Goal: Task Accomplishment & Management: Manage account settings

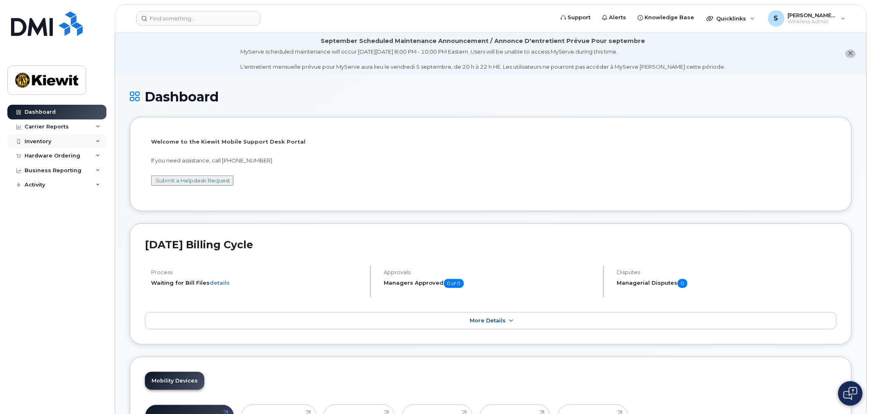
click at [53, 146] on div "Inventory" at bounding box center [56, 141] width 99 height 15
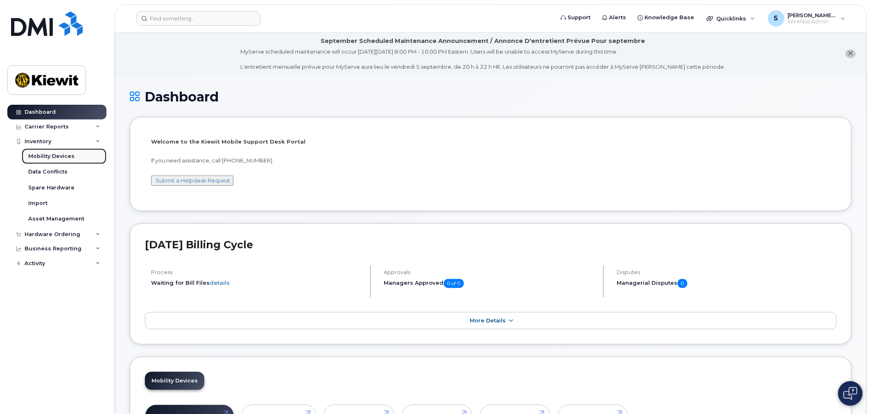
click at [56, 155] on div "Mobility Devices" at bounding box center [51, 156] width 46 height 7
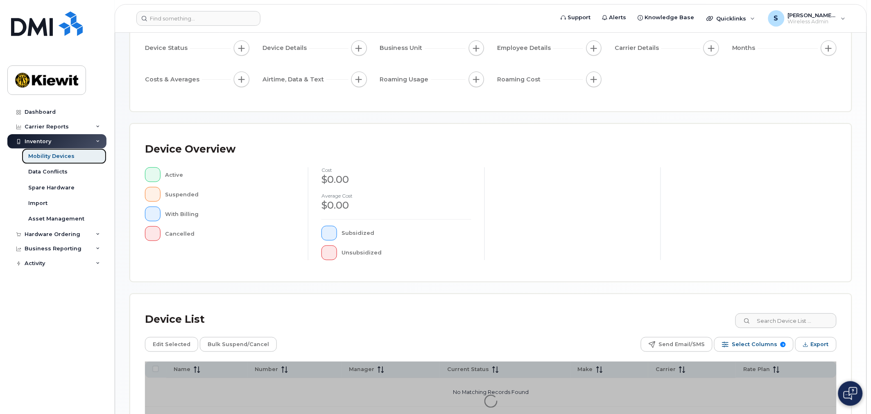
scroll to position [149, 0]
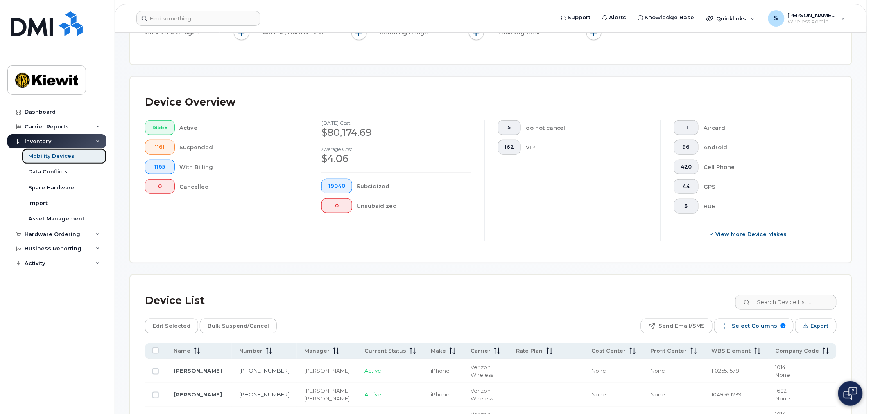
scroll to position [170, 0]
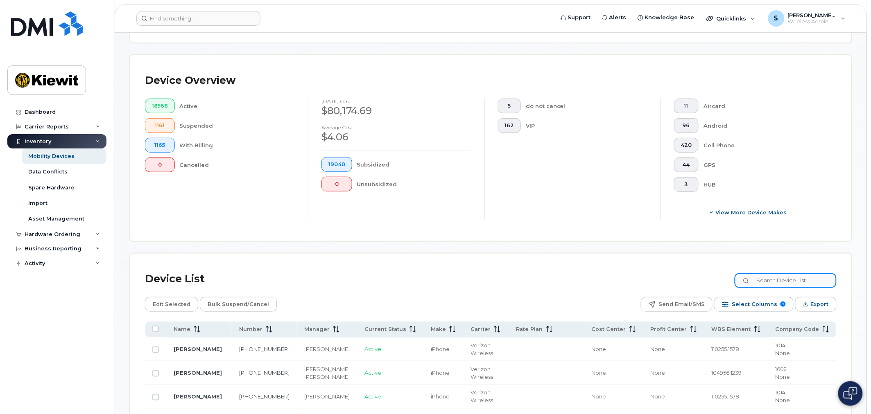
click at [771, 280] on input at bounding box center [785, 280] width 102 height 15
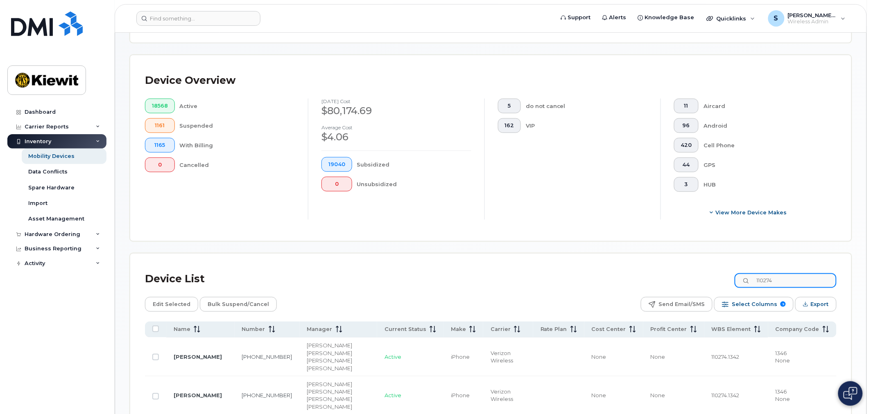
type input "110274"
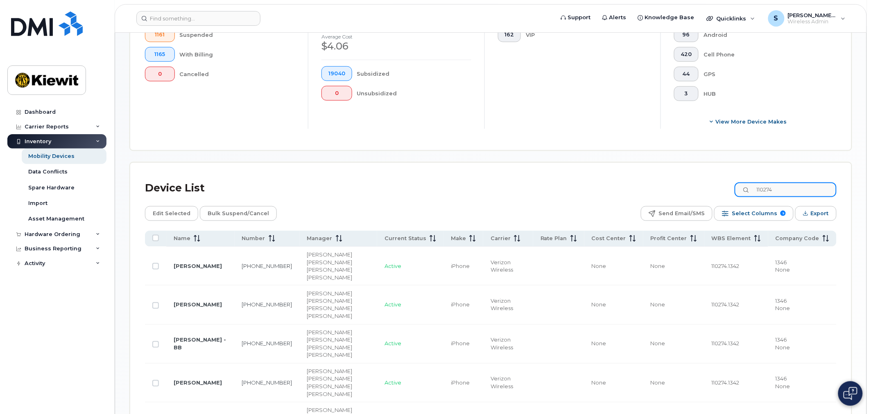
scroll to position [307, 0]
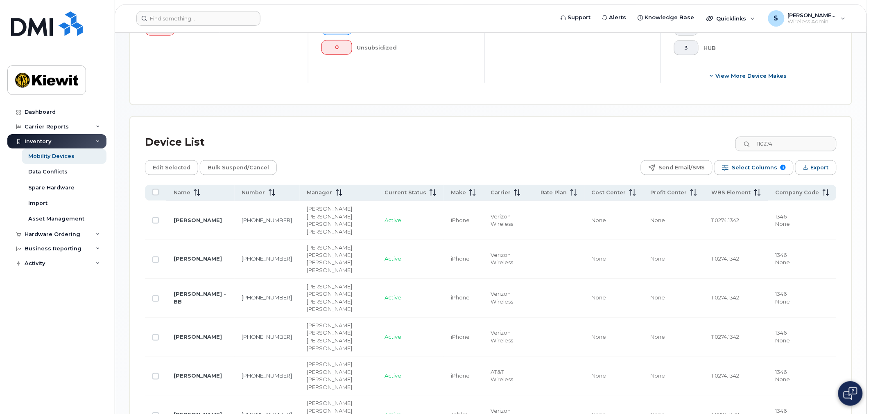
click at [739, 256] on span "110274.1342" at bounding box center [725, 259] width 28 height 7
click at [155, 257] on input "Row Unselected" at bounding box center [155, 260] width 7 height 7
checkbox input "true"
click at [181, 167] on span "Edit Selected" at bounding box center [172, 168] width 38 height 12
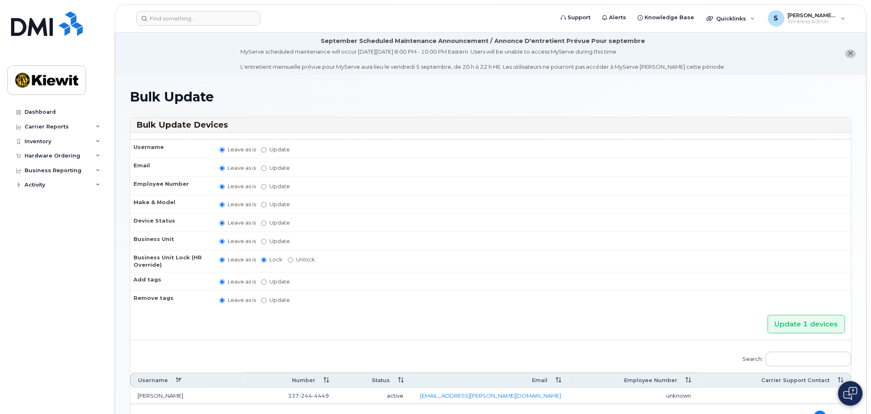
click at [850, 54] on icon "close notification" at bounding box center [850, 53] width 5 height 5
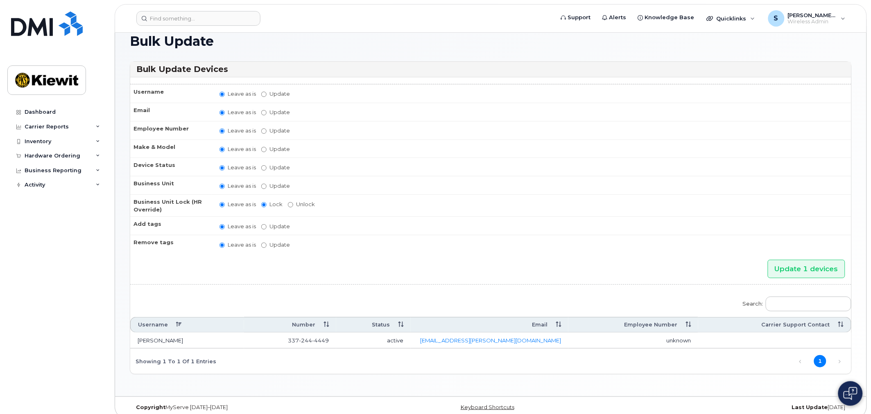
scroll to position [21, 0]
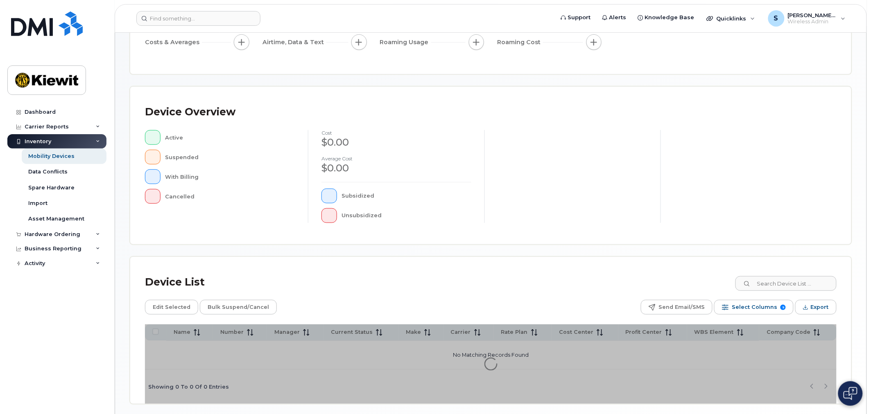
scroll to position [149, 0]
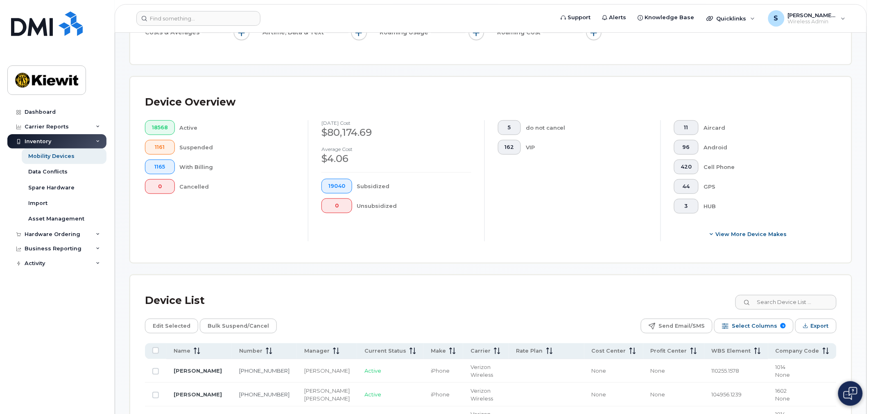
scroll to position [170, 0]
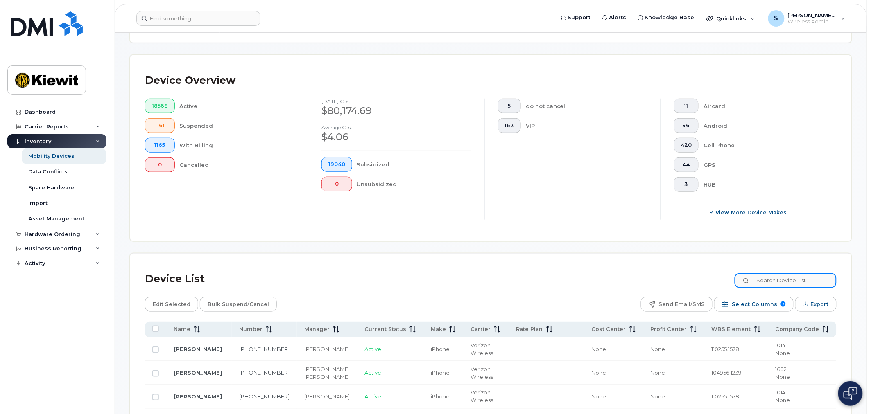
click at [776, 285] on input at bounding box center [785, 280] width 102 height 15
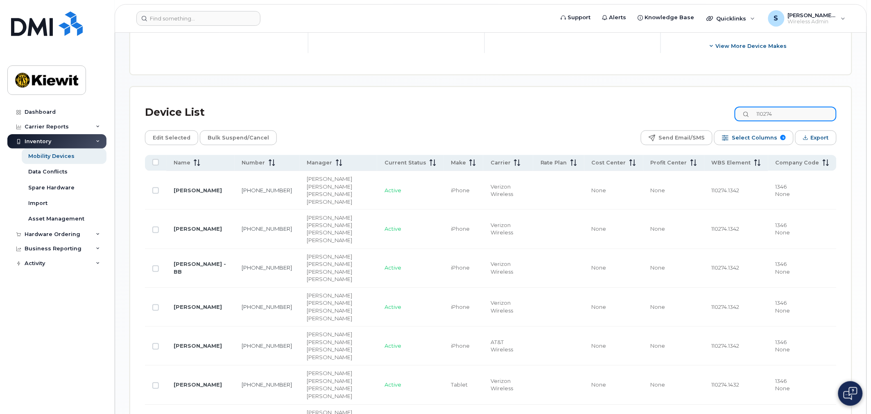
scroll to position [398, 0]
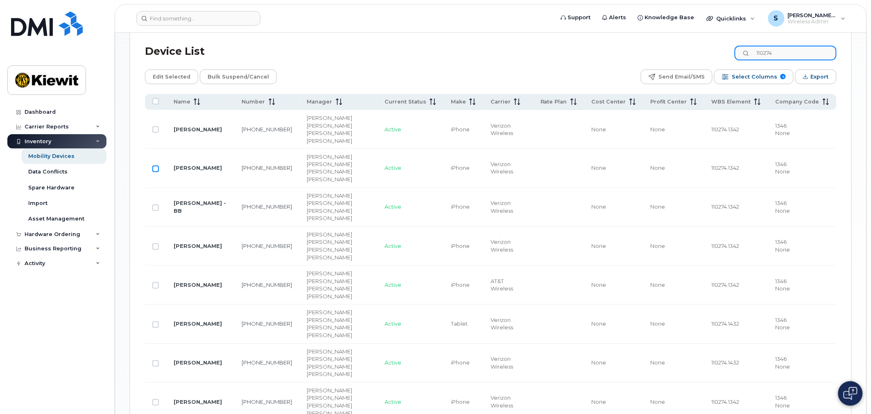
type input "110274"
click at [154, 166] on input "Row Unselected" at bounding box center [155, 169] width 7 height 7
checkbox input "true"
click at [731, 165] on span "110274.1342" at bounding box center [725, 168] width 28 height 7
click at [733, 165] on span "110274.1342" at bounding box center [725, 168] width 28 height 7
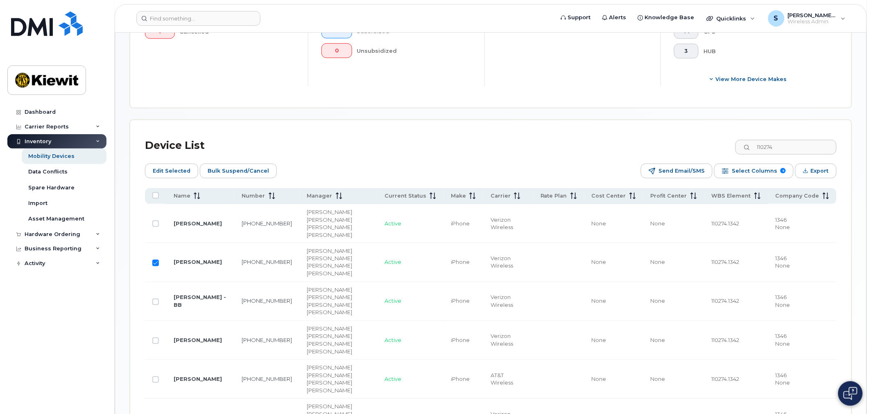
scroll to position [307, 0]
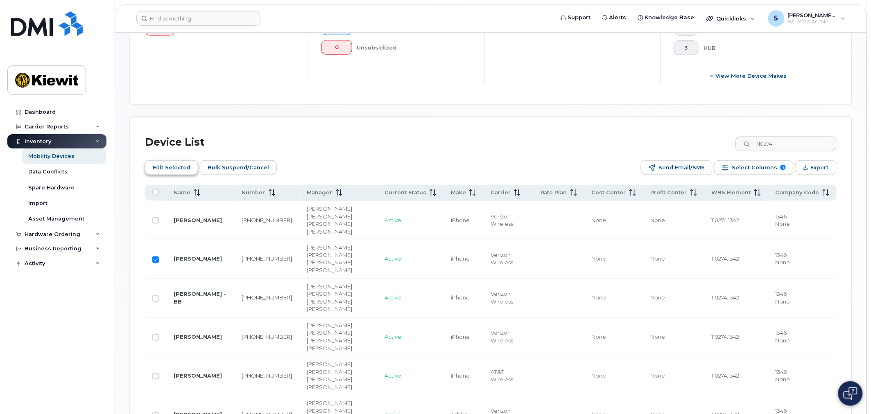
click at [162, 166] on span "Edit Selected" at bounding box center [172, 168] width 38 height 12
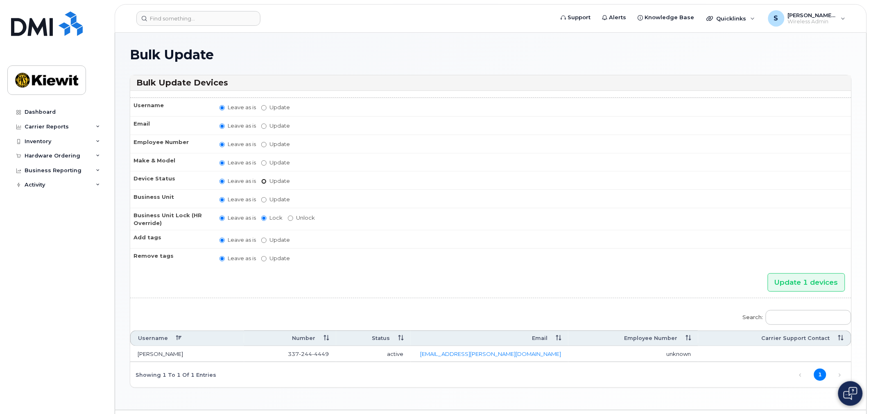
click at [261, 183] on input "Update active active suspended cancelled" at bounding box center [263, 181] width 5 height 5
radio input "true"
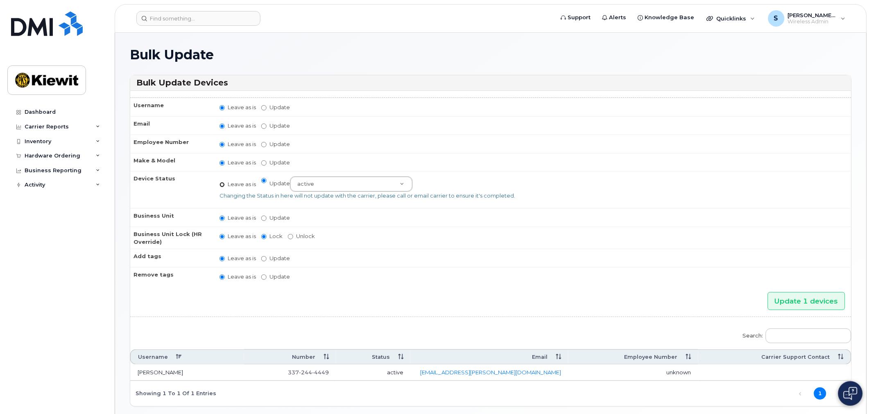
click at [223, 183] on input "Leave as is" at bounding box center [221, 184] width 5 height 5
radio input "true"
radio input "false"
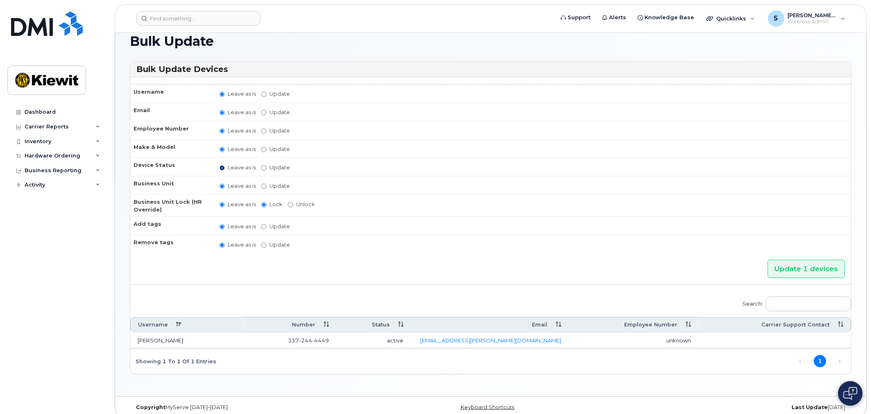
scroll to position [21, 0]
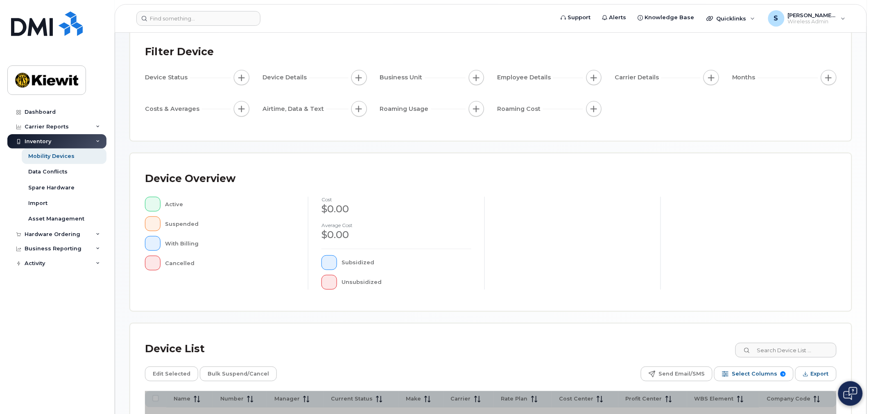
scroll to position [149, 0]
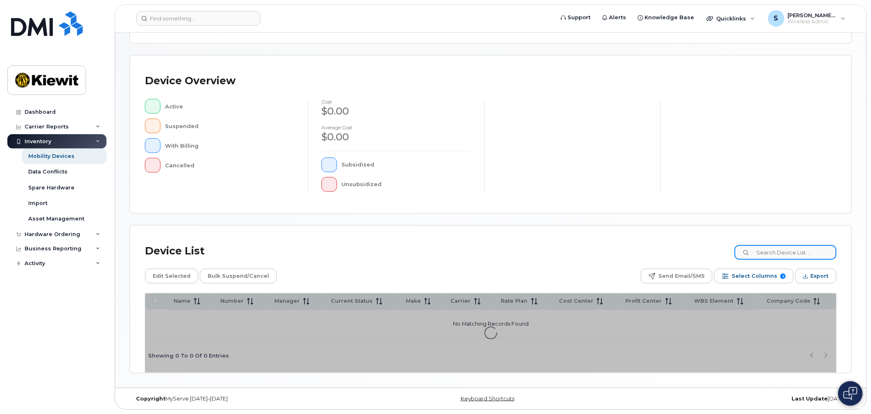
click at [774, 254] on input at bounding box center [785, 252] width 102 height 15
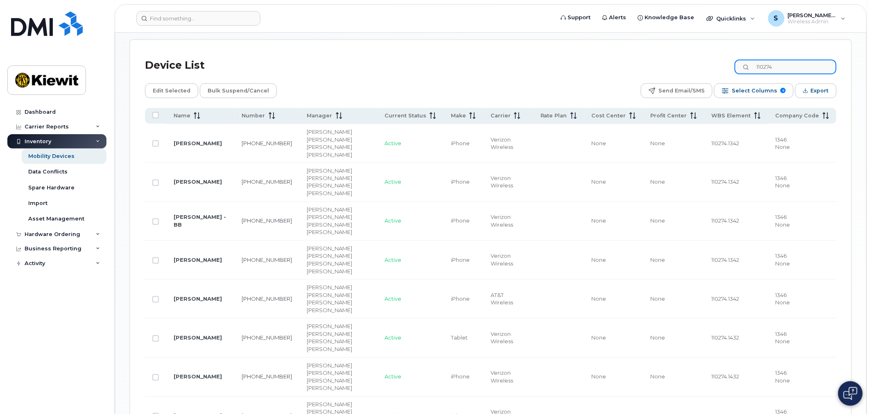
scroll to position [398, 0]
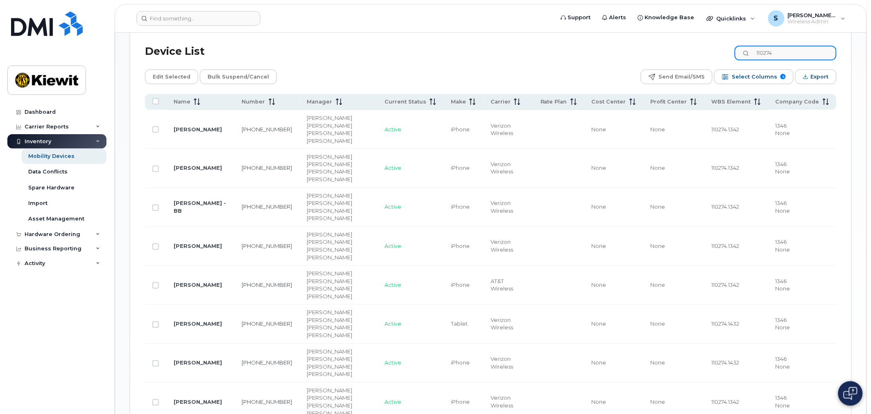
type input "110274"
drag, startPoint x: 156, startPoint y: 157, endPoint x: 206, endPoint y: 154, distance: 49.6
click at [156, 166] on input "Row Unselected" at bounding box center [155, 169] width 7 height 7
checkbox input "true"
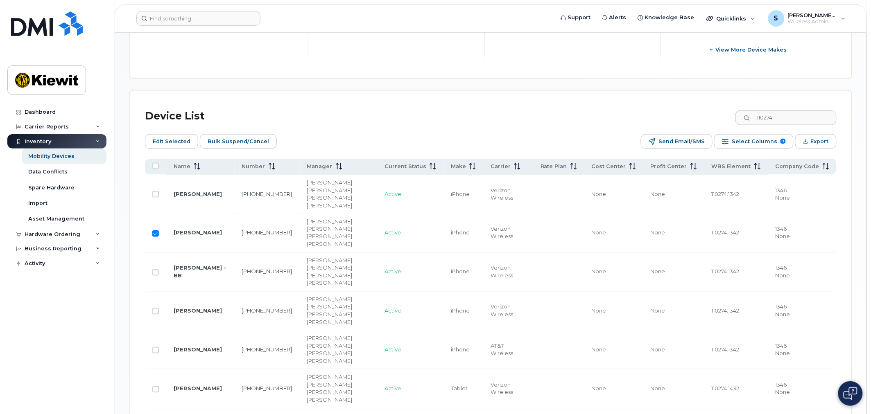
scroll to position [330, 0]
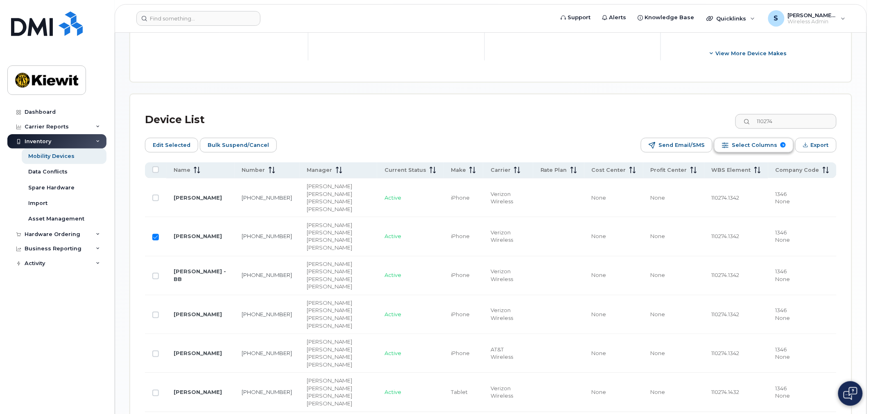
click at [762, 144] on span "Select Columns" at bounding box center [753, 145] width 45 height 12
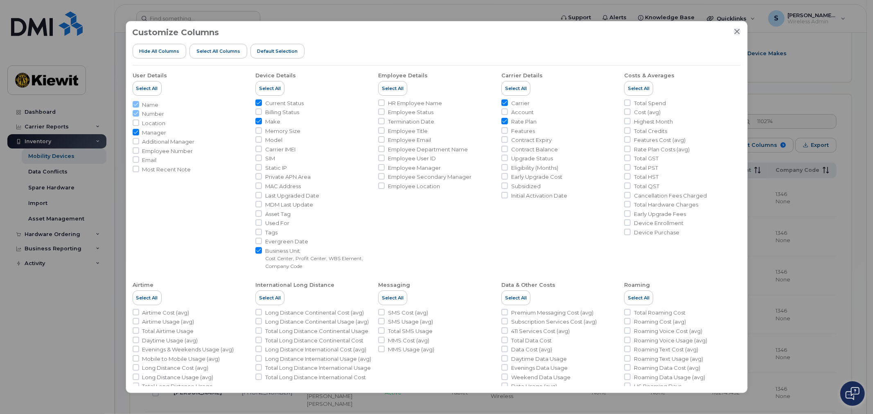
click at [735, 29] on icon "Close" at bounding box center [736, 31] width 5 height 5
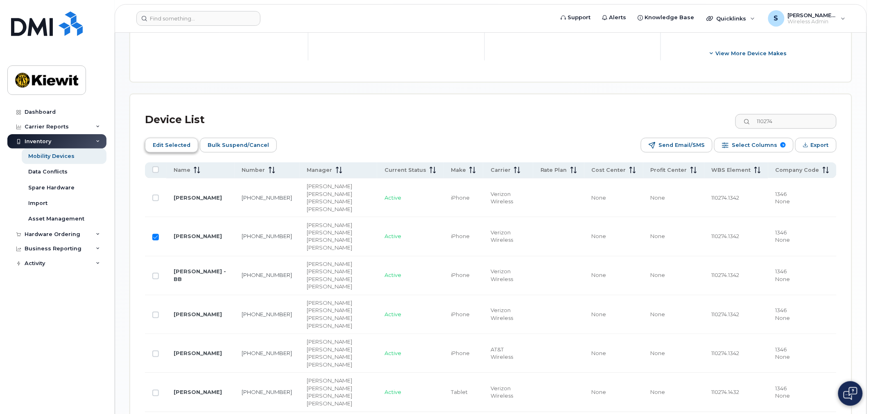
click at [173, 152] on button "Edit Selected" at bounding box center [171, 145] width 53 height 15
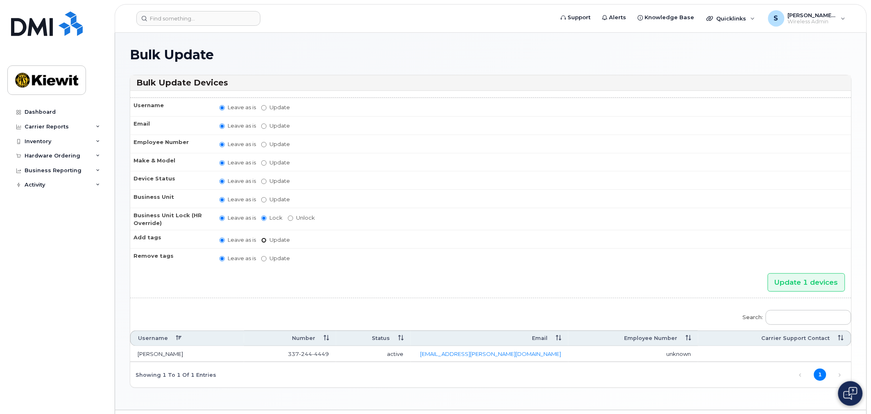
click at [261, 238] on input "Update" at bounding box center [263, 240] width 5 height 5
radio input "true"
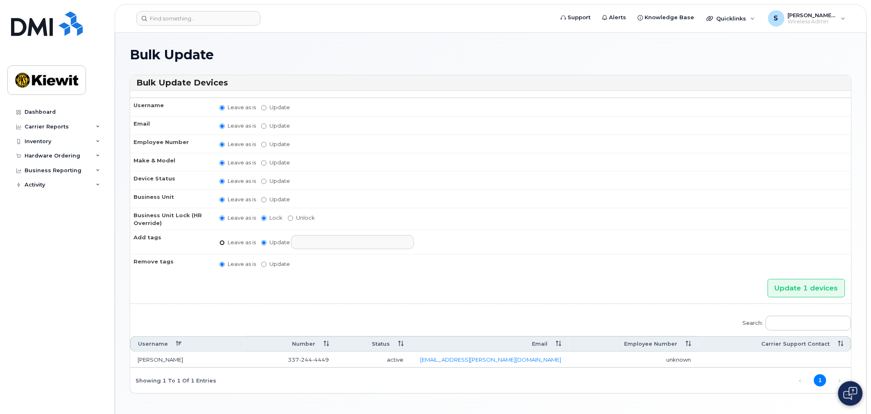
click at [224, 241] on input "Leave as is" at bounding box center [221, 242] width 5 height 5
radio input "true"
radio input "false"
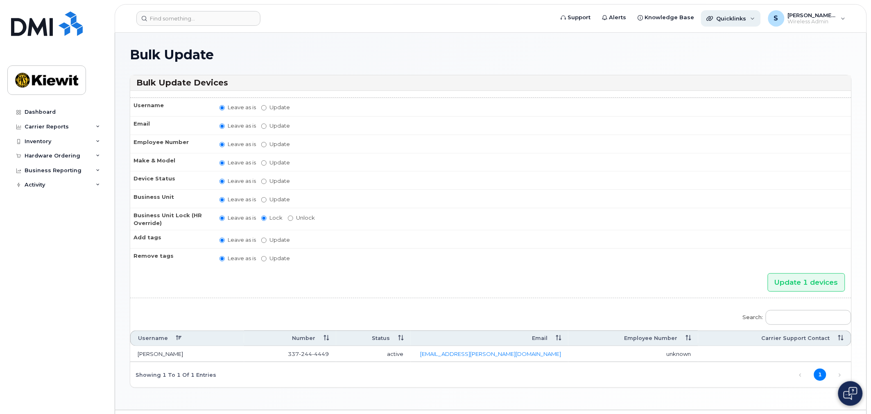
click at [746, 17] on span "Quicklinks" at bounding box center [731, 18] width 30 height 7
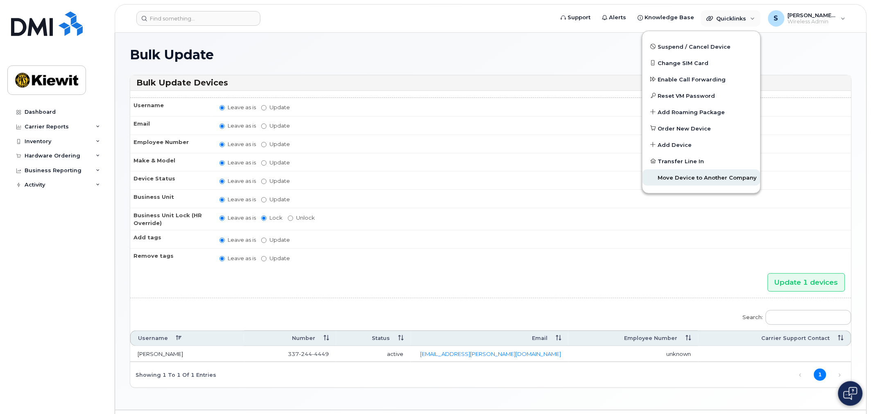
click at [721, 178] on span "Move Device to Another Company" at bounding box center [707, 178] width 99 height 8
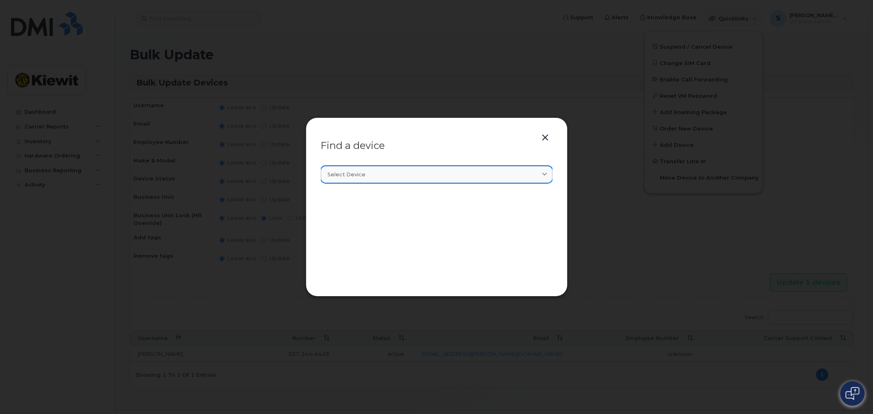
click at [411, 181] on link "Select device" at bounding box center [437, 174] width 232 height 17
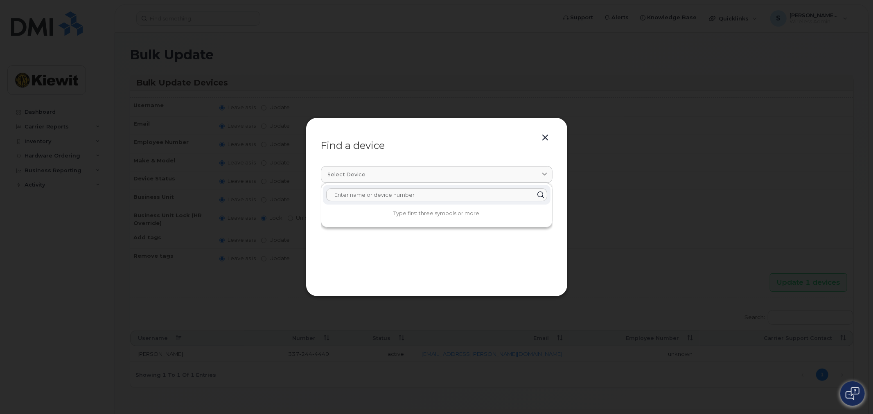
click at [410, 193] on input "text" at bounding box center [436, 194] width 221 height 13
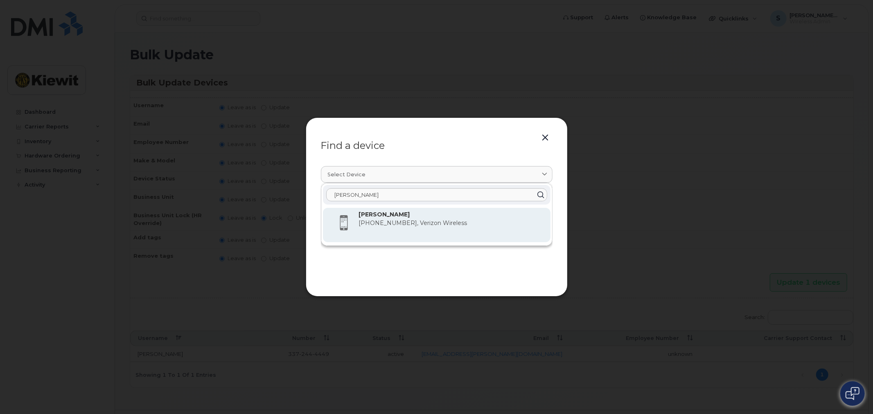
type input "gabriela salazar"
click at [420, 224] on span "[PHONE_NUMBER], Verizon Wireless" at bounding box center [413, 222] width 108 height 7
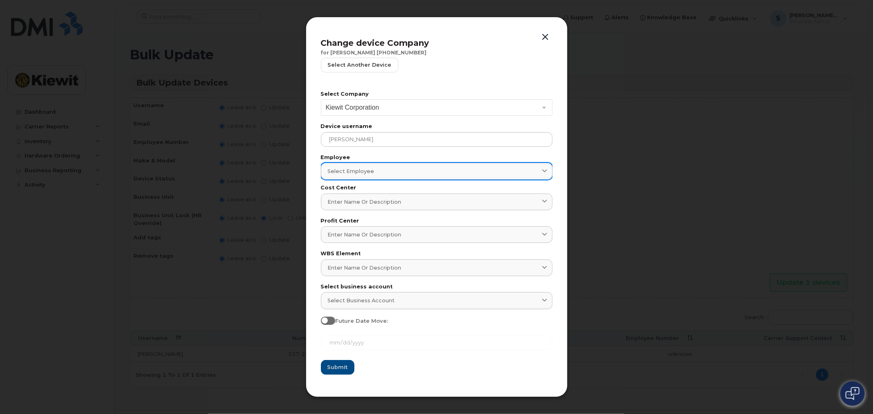
click at [354, 174] on span "Select employee" at bounding box center [351, 171] width 47 height 8
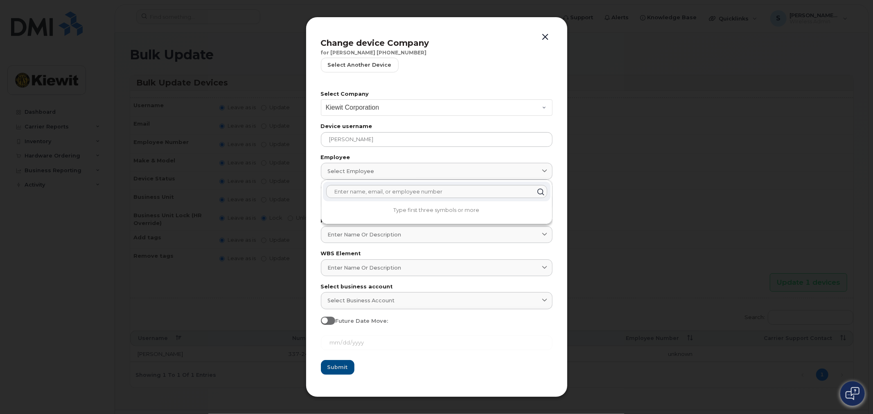
click at [562, 165] on div "Change device Company for GABRIELA SALAZAR 337-244-4449 Select another device S…" at bounding box center [437, 207] width 262 height 381
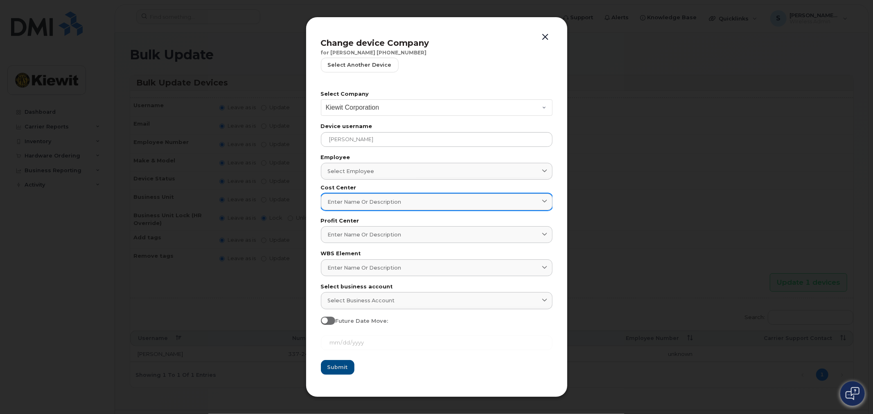
click at [357, 199] on span "Enter name or description" at bounding box center [365, 202] width 74 height 8
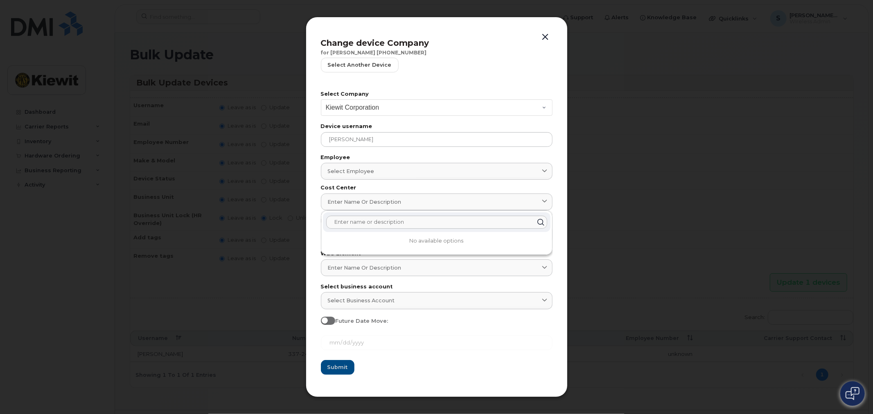
click at [559, 190] on div "Change device Company for GABRIELA SALAZAR 337-244-4449 Select another device S…" at bounding box center [437, 207] width 262 height 381
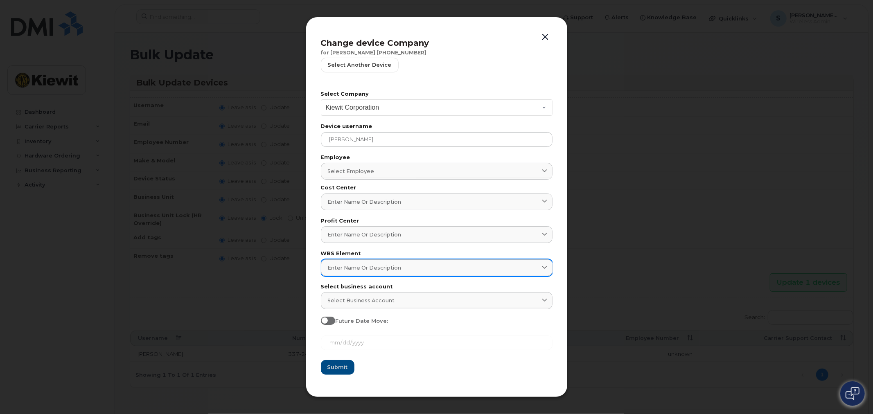
click at [356, 269] on span "Enter name or description" at bounding box center [365, 268] width 74 height 8
click at [370, 265] on span "Enter name or description" at bounding box center [365, 268] width 74 height 8
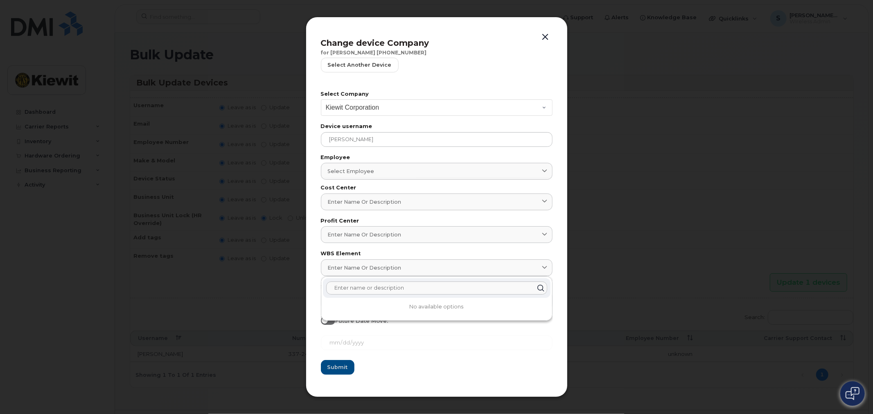
paste input "110308.1430"
type input "110308.1430"
click at [418, 310] on span "110308.1430 - Kiewit Engnrng Grp Inc" at bounding box center [404, 307] width 149 height 7
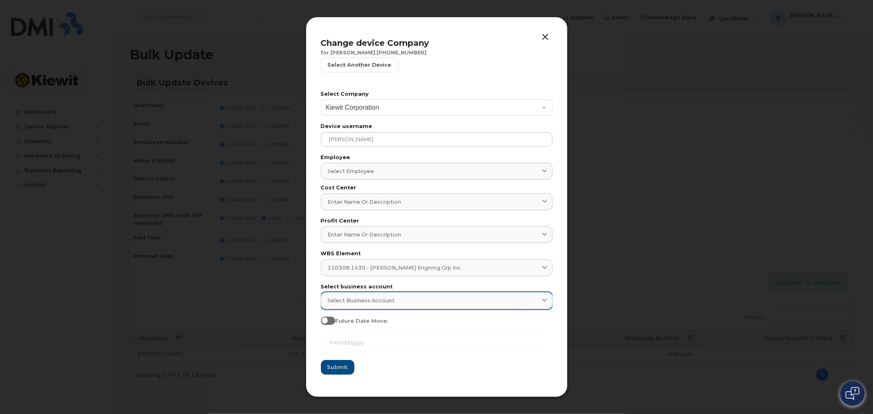
click at [380, 298] on span "Select business account" at bounding box center [361, 301] width 67 height 8
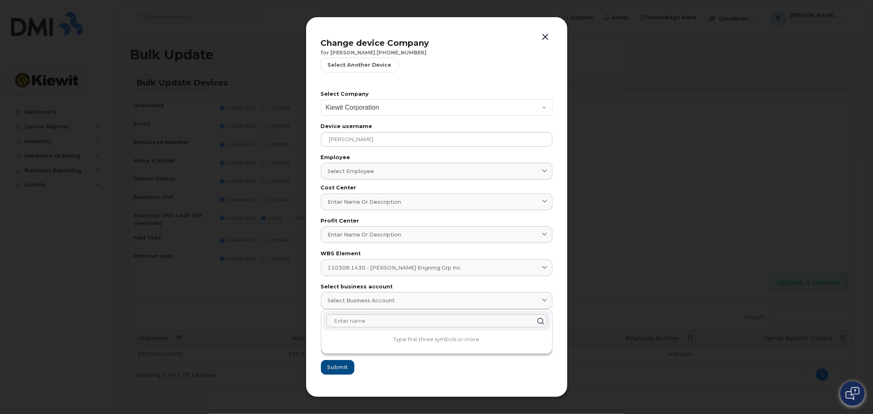
click at [396, 377] on section "Select Company Kiewit Corporation Device username GABRIELA SALAZAR Employee Sel…" at bounding box center [437, 233] width 232 height 299
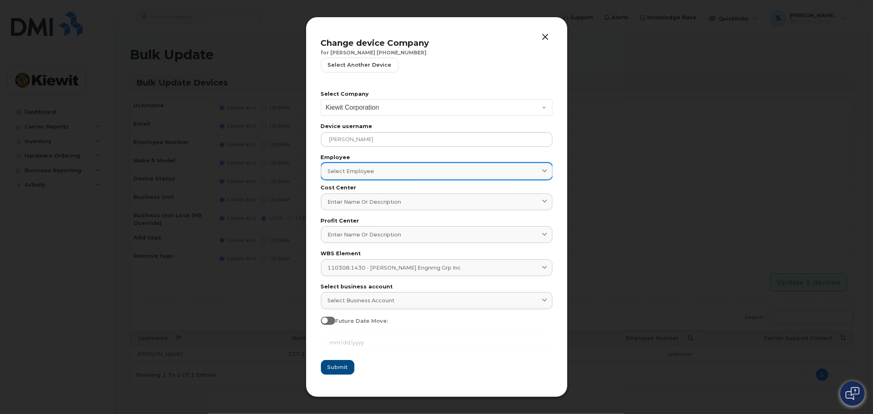
click at [362, 170] on span "Select employee" at bounding box center [351, 171] width 47 height 8
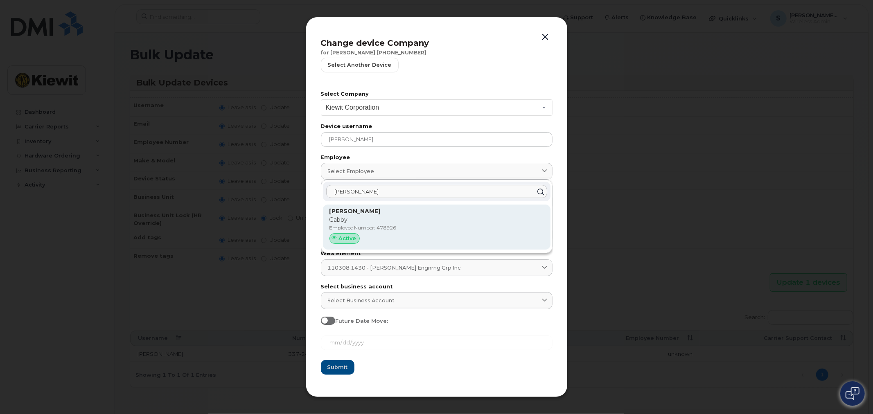
type input "gabriela sala"
click at [382, 217] on p "Gabby" at bounding box center [437, 220] width 214 height 9
type input "2159567"
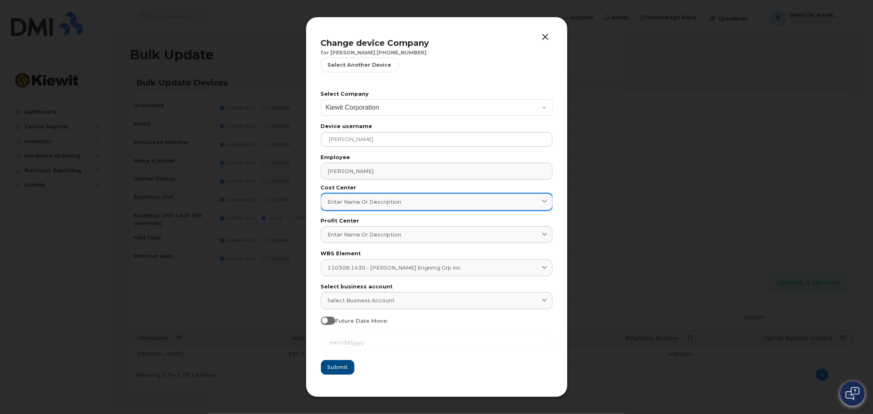
click at [347, 201] on span "Enter name or description" at bounding box center [365, 202] width 74 height 8
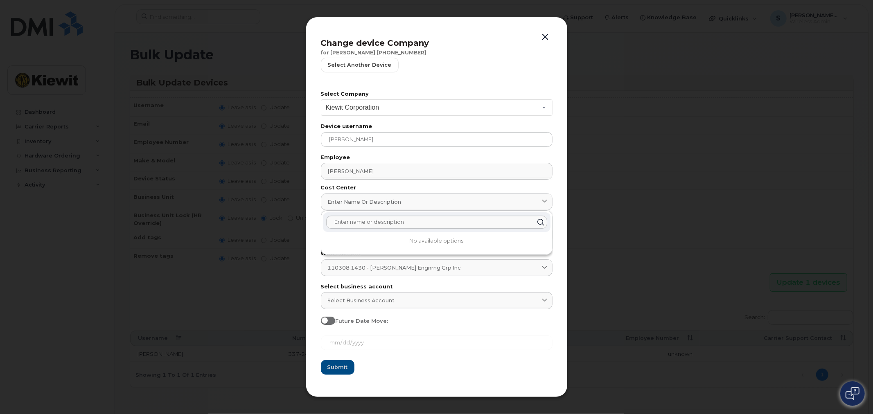
click at [438, 357] on form "Select Company Kiewit Corporation Device username GABRIELA SALAZAR Employee Gab…" at bounding box center [437, 233] width 232 height 284
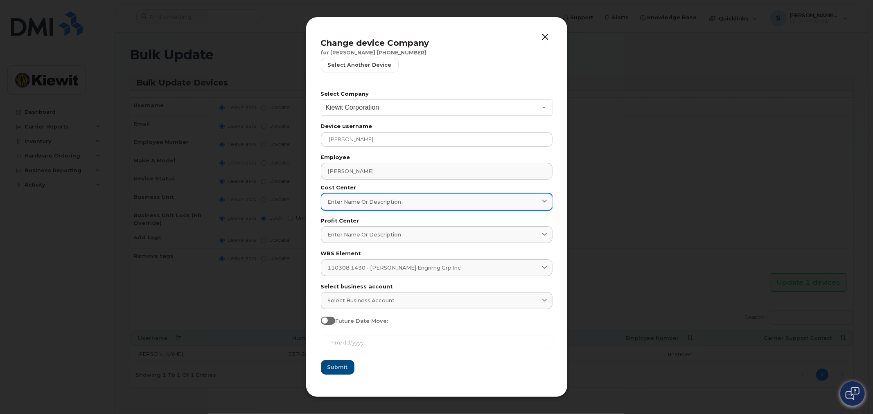
click at [383, 200] on span "Enter name or description" at bounding box center [365, 202] width 74 height 8
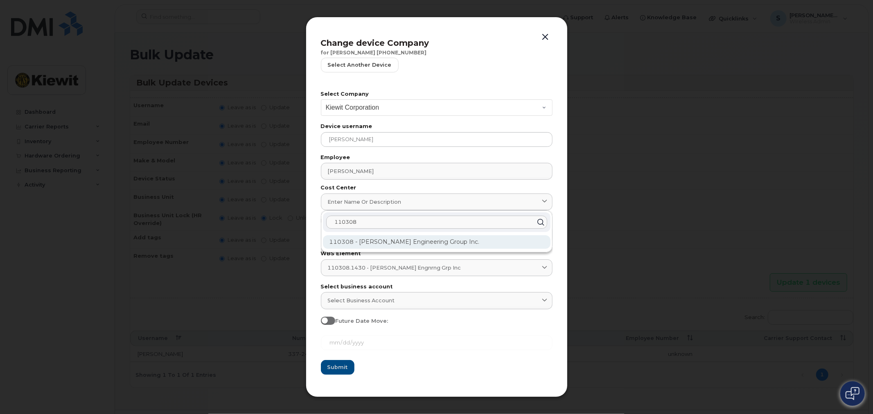
type input "110308"
click at [386, 246] on div "110308 - Kiewit Engineering Group Inc." at bounding box center [437, 242] width 228 height 14
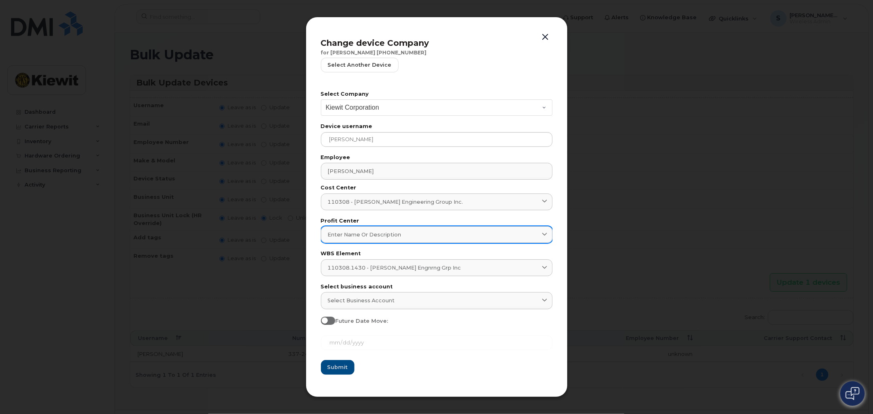
click at [373, 239] on span "Enter name or description" at bounding box center [365, 235] width 74 height 8
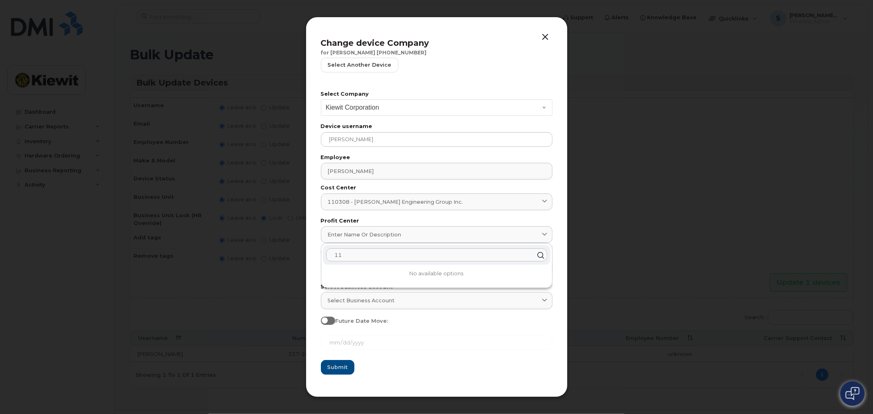
type input "1"
click at [409, 361] on form "Select Company Kiewit Corporation Device username GABRIELA SALAZAR Employee Gab…" at bounding box center [437, 233] width 232 height 284
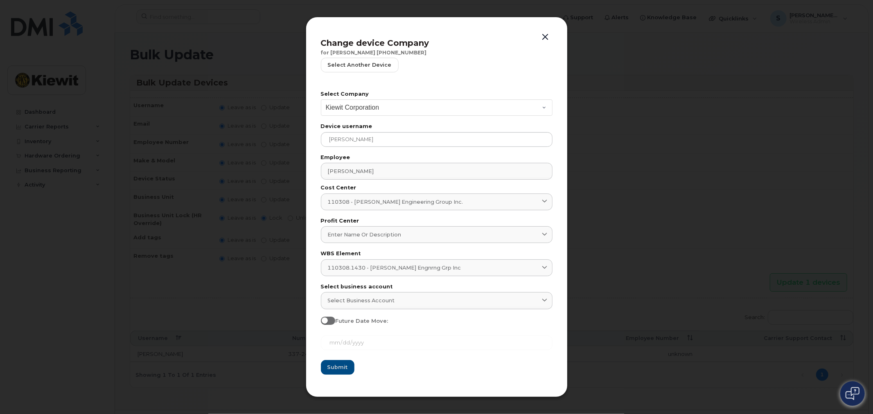
click at [326, 325] on span at bounding box center [328, 321] width 15 height 8
click at [326, 323] on input "Future Date Move:" at bounding box center [324, 320] width 7 height 7
click at [333, 322] on span at bounding box center [328, 321] width 15 height 8
click at [327, 322] on input "Future Date Move:" at bounding box center [324, 320] width 7 height 7
click at [329, 319] on span at bounding box center [328, 321] width 15 height 8
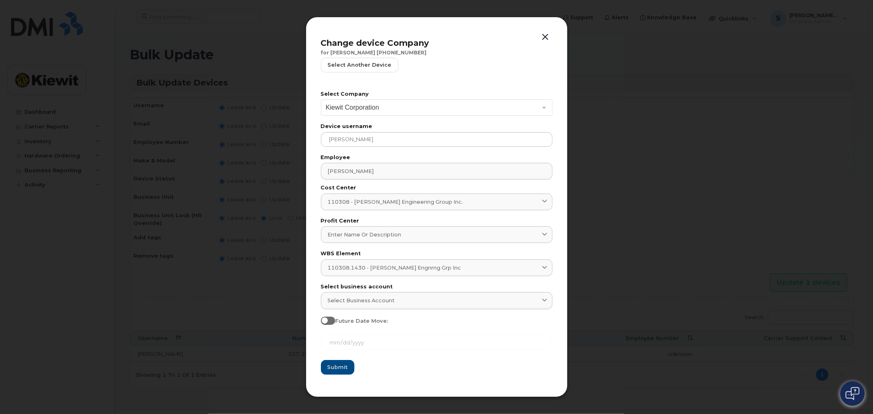
click at [327, 319] on input "Future Date Move:" at bounding box center [324, 320] width 7 height 7
click at [332, 321] on span at bounding box center [328, 321] width 15 height 8
click at [327, 321] on input "Future Date Move:" at bounding box center [324, 320] width 7 height 7
checkbox input "false"
click at [352, 301] on span "Select business account" at bounding box center [361, 301] width 67 height 8
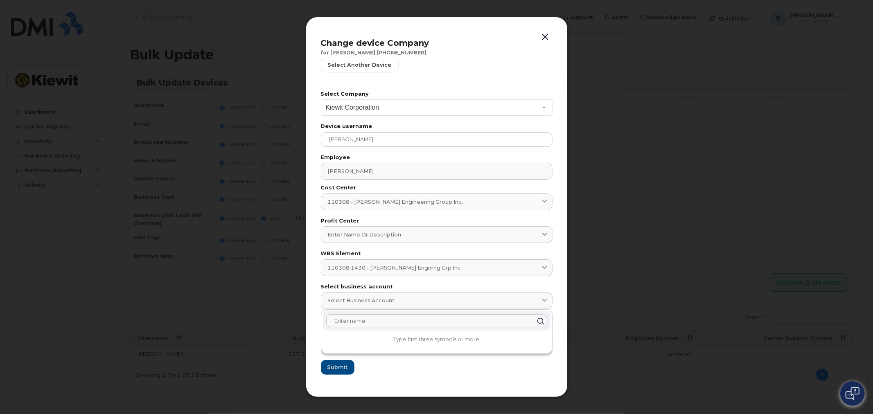
click at [505, 370] on form "Select Company Kiewit Corporation Device username GABRIELA SALAZAR Employee Gab…" at bounding box center [437, 233] width 232 height 284
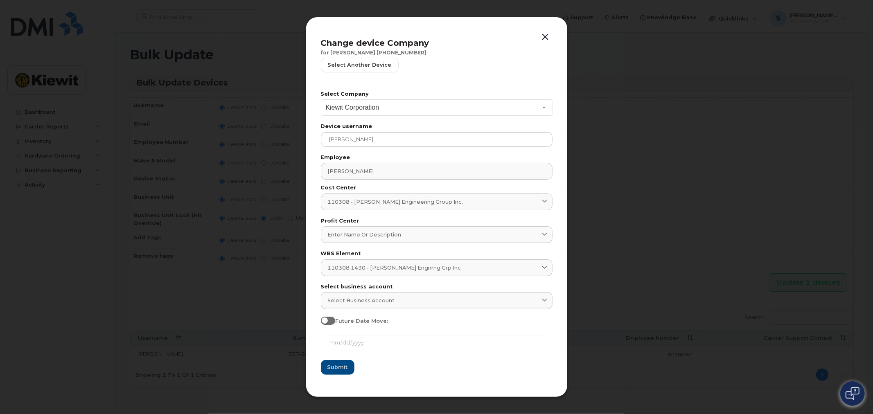
click at [546, 33] on button "button" at bounding box center [545, 37] width 12 height 11
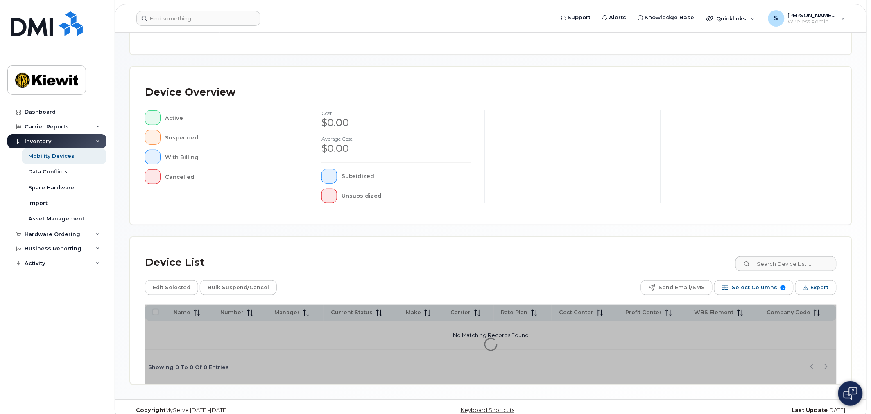
scroll to position [149, 0]
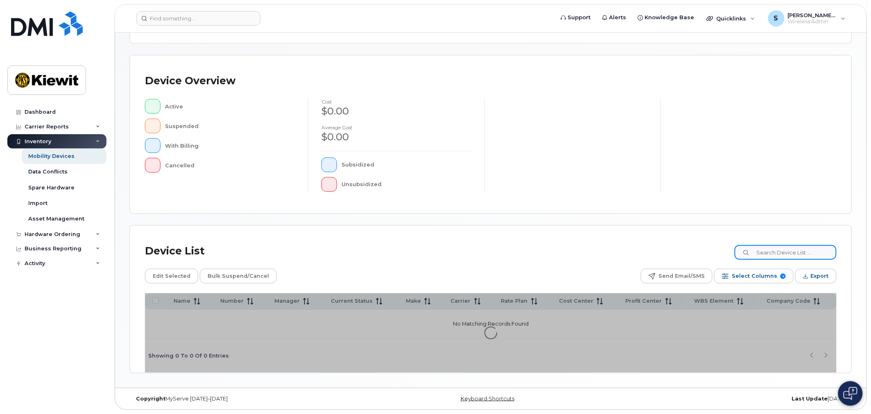
click at [787, 254] on input at bounding box center [785, 252] width 102 height 15
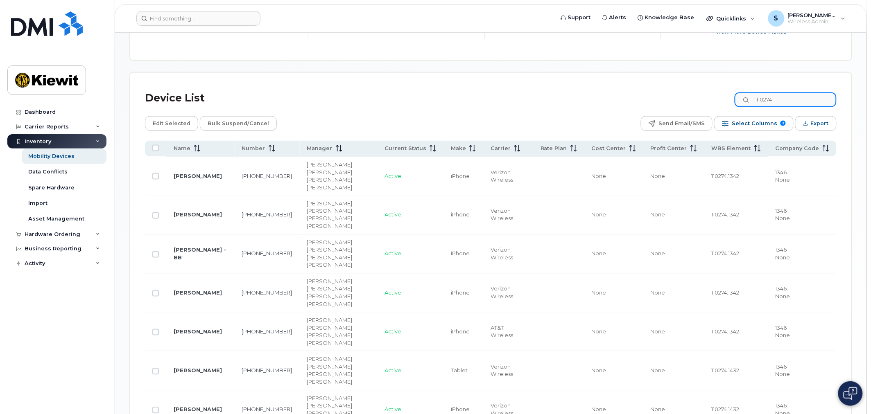
scroll to position [352, 0]
type input "110274"
click at [154, 211] on input "Row Unselected" at bounding box center [155, 214] width 7 height 7
checkbox input "true"
click at [732, 16] on span "Quicklinks" at bounding box center [731, 18] width 30 height 7
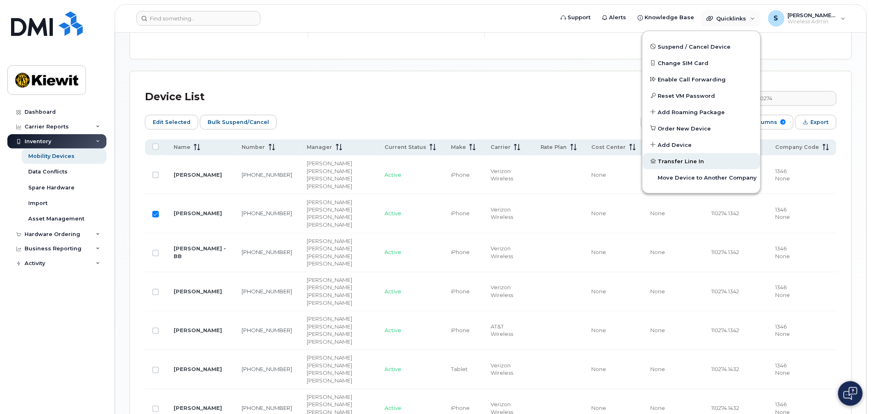
click at [719, 165] on link "Transfer Line In" at bounding box center [701, 161] width 118 height 16
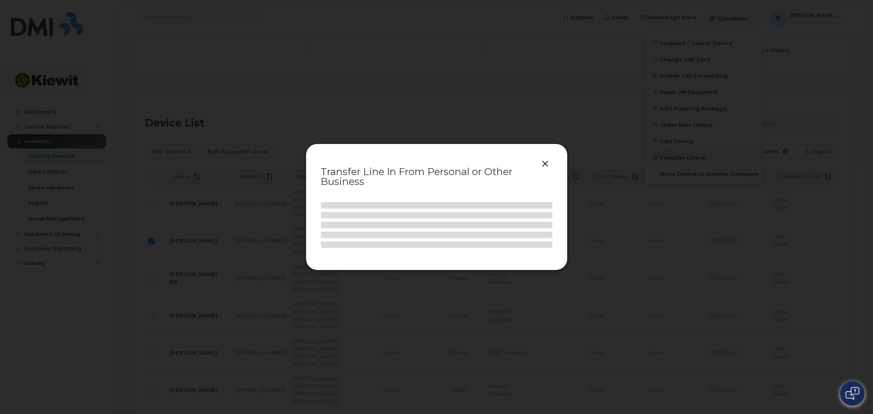
select select
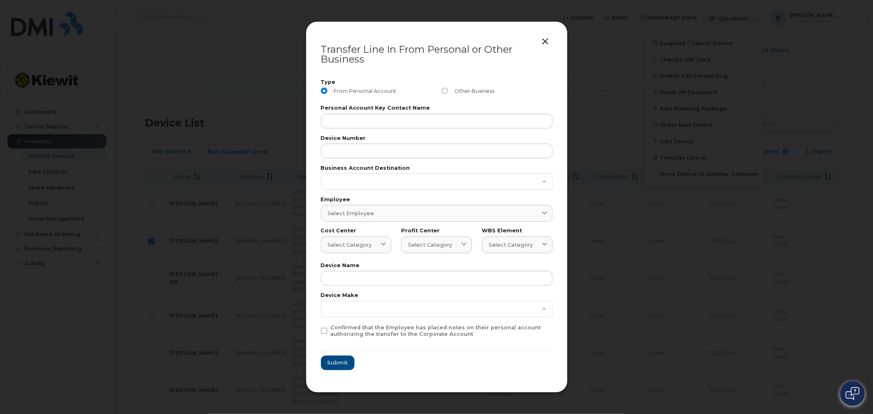
click at [546, 40] on button "button" at bounding box center [545, 41] width 12 height 11
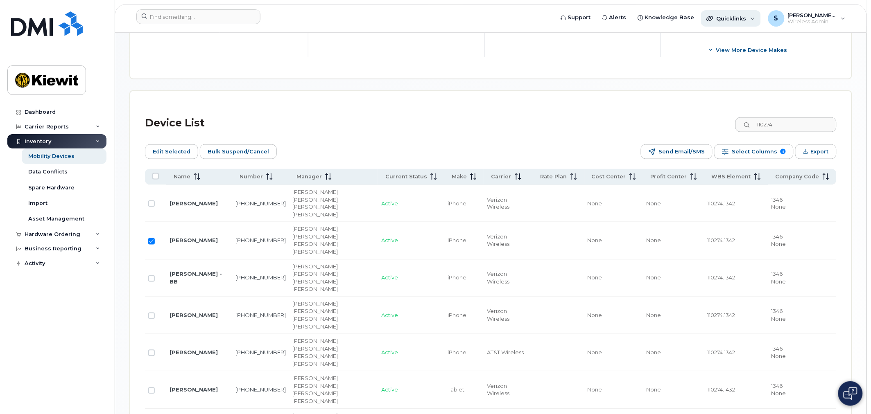
click at [737, 17] on span "Quicklinks" at bounding box center [731, 18] width 30 height 7
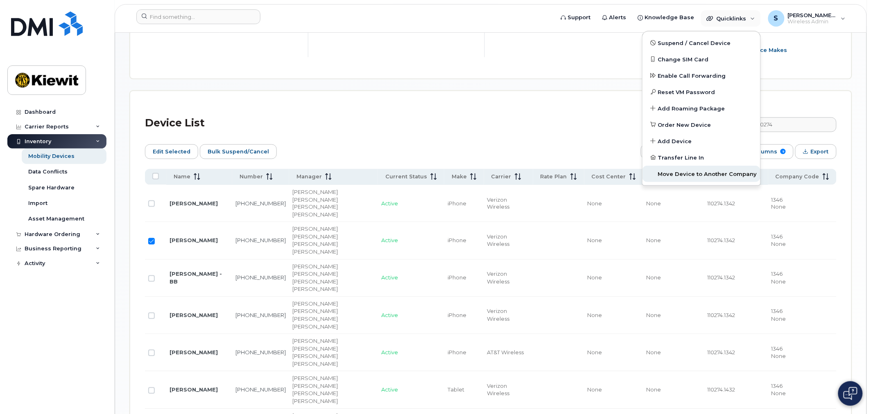
click at [693, 171] on span "Move Device to Another Company" at bounding box center [707, 174] width 99 height 8
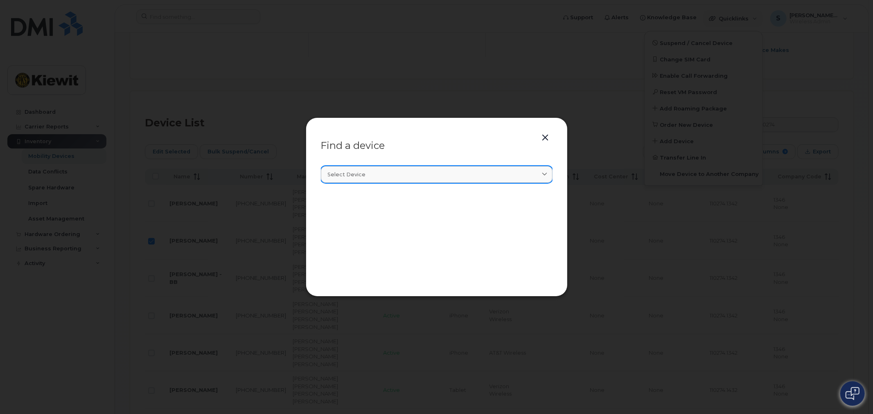
click at [374, 174] on div "Select device" at bounding box center [437, 175] width 218 height 8
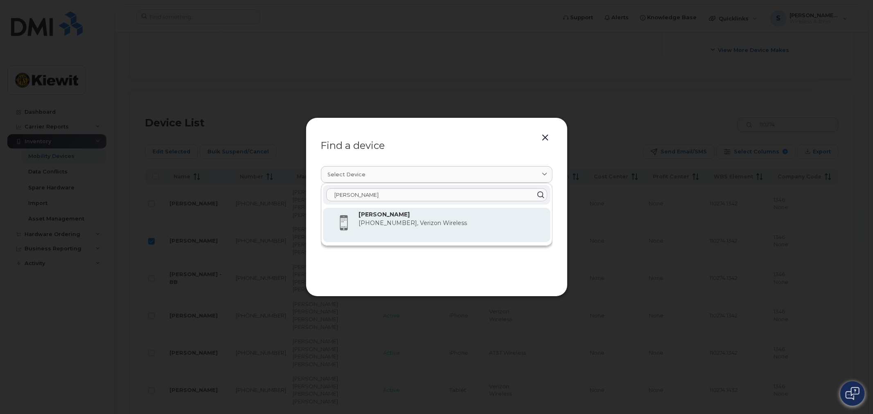
type input "[PERSON_NAME]"
click at [380, 226] on p "[PHONE_NUMBER], Verizon Wireless" at bounding box center [451, 223] width 185 height 9
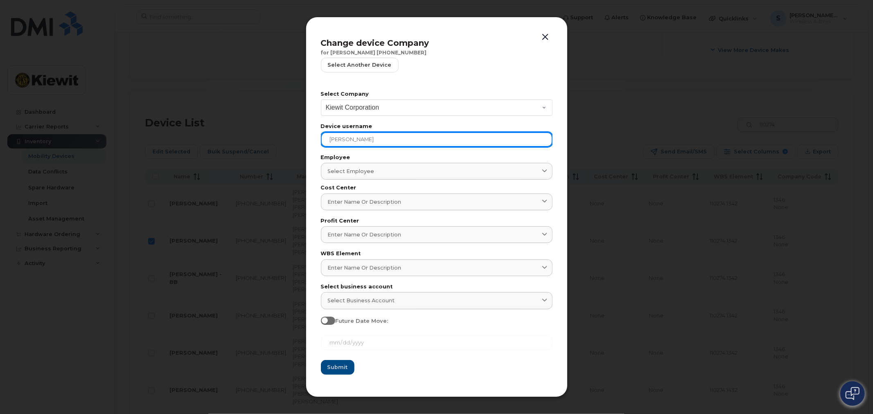
click at [359, 137] on input "[PERSON_NAME]" at bounding box center [437, 139] width 232 height 15
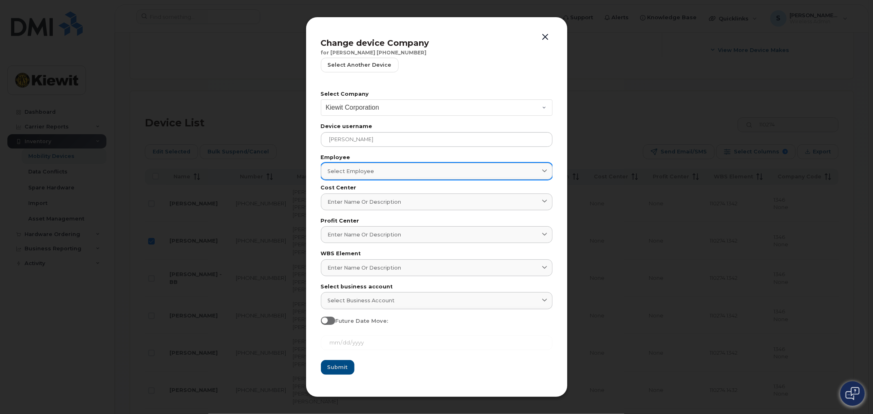
click at [352, 169] on span "Select employee" at bounding box center [351, 171] width 47 height 8
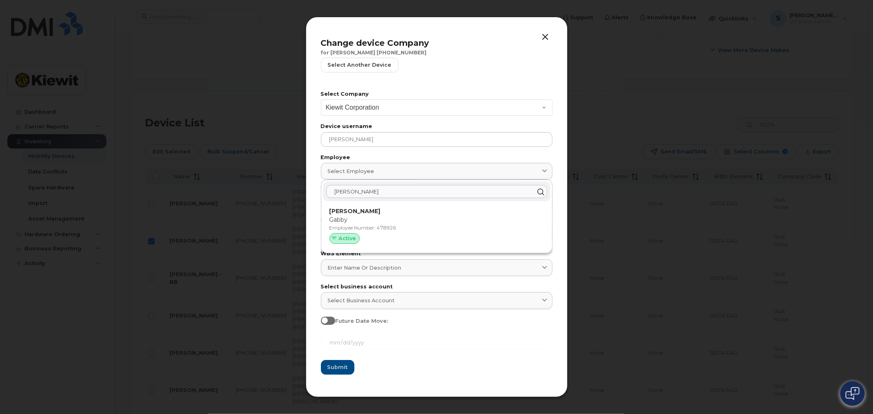
type input "[PERSON_NAME]"
click at [386, 215] on p "[PERSON_NAME]" at bounding box center [437, 211] width 214 height 9
type input "2159567"
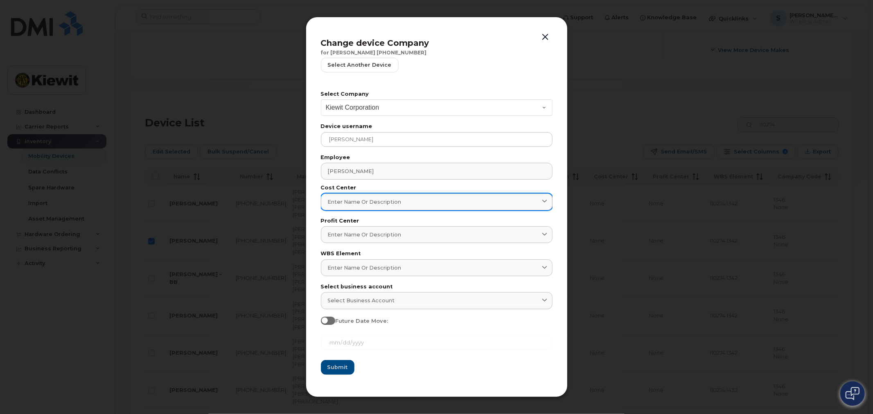
click at [374, 205] on span "Enter name or description" at bounding box center [365, 202] width 74 height 8
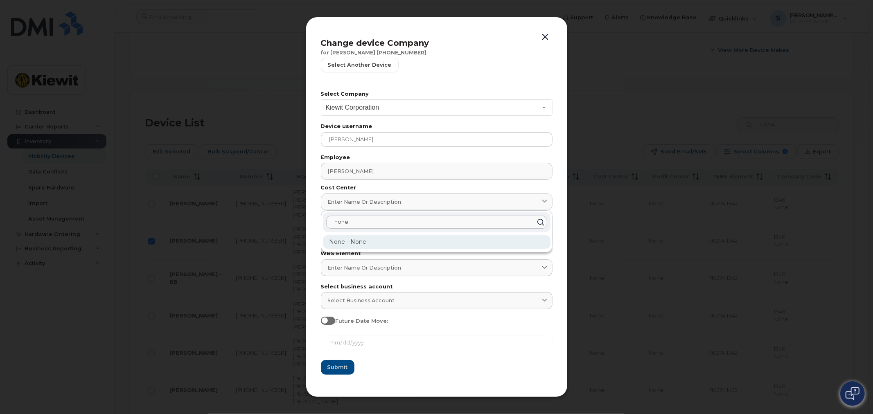
type input "none"
click at [361, 239] on span "None - None" at bounding box center [348, 241] width 37 height 7
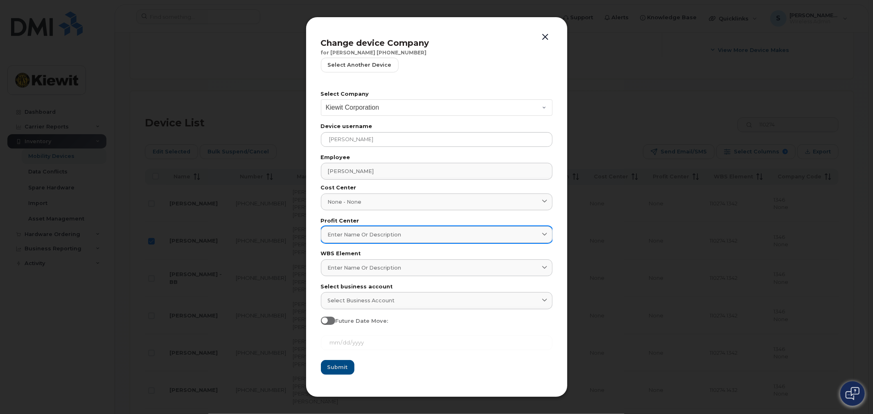
click at [351, 238] on span "Enter name or description" at bounding box center [365, 235] width 74 height 8
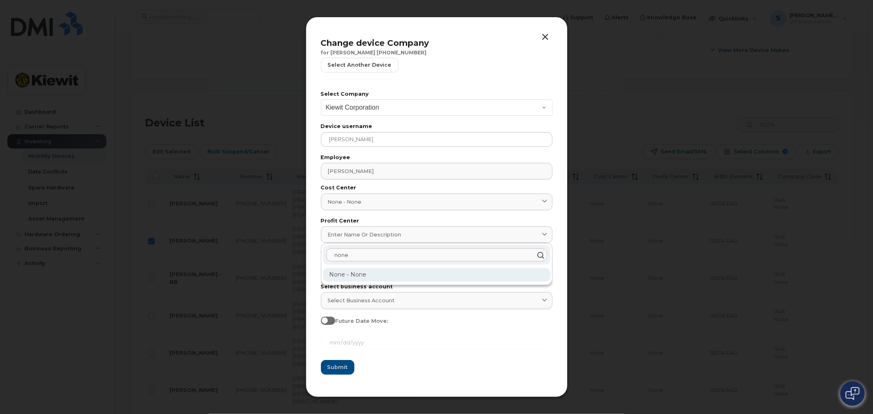
type input "none"
click at [363, 275] on span "None - None" at bounding box center [348, 274] width 37 height 7
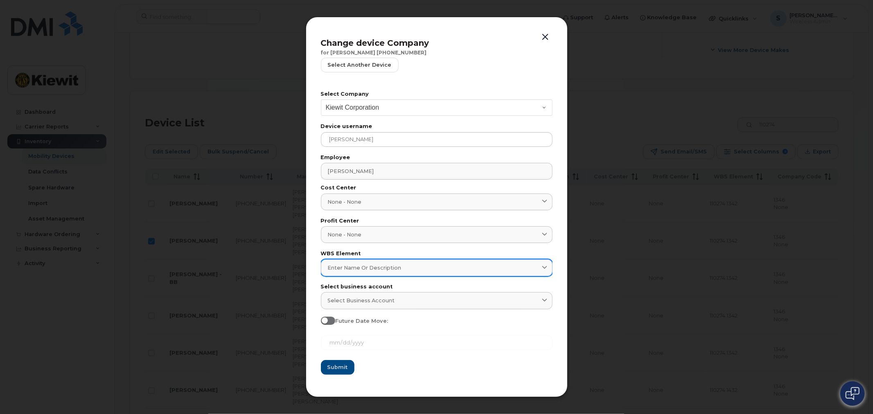
click at [347, 269] on span "Enter name or description" at bounding box center [365, 268] width 74 height 8
paste input "110308.1430"
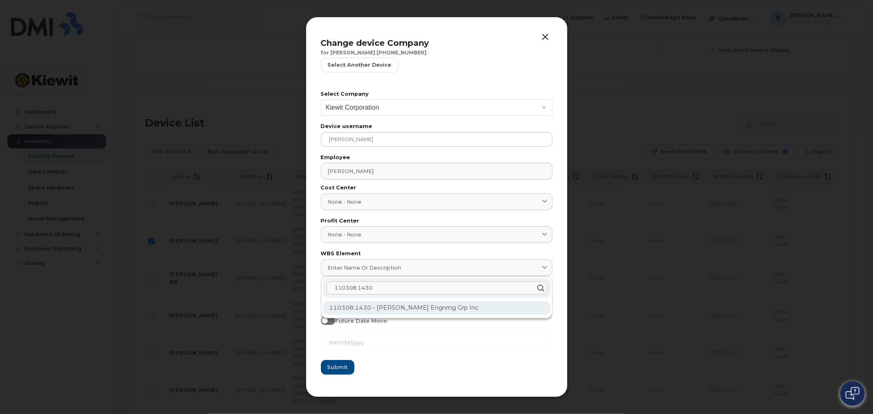
type input "110308.1430"
click at [387, 309] on span "110308.1430 - Kiewit Engnrng Grp Inc" at bounding box center [404, 307] width 149 height 7
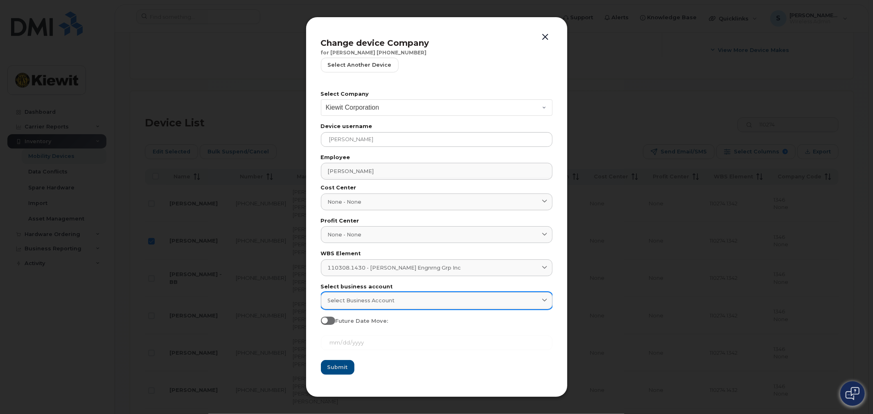
click at [372, 302] on span "Select business account" at bounding box center [361, 301] width 67 height 8
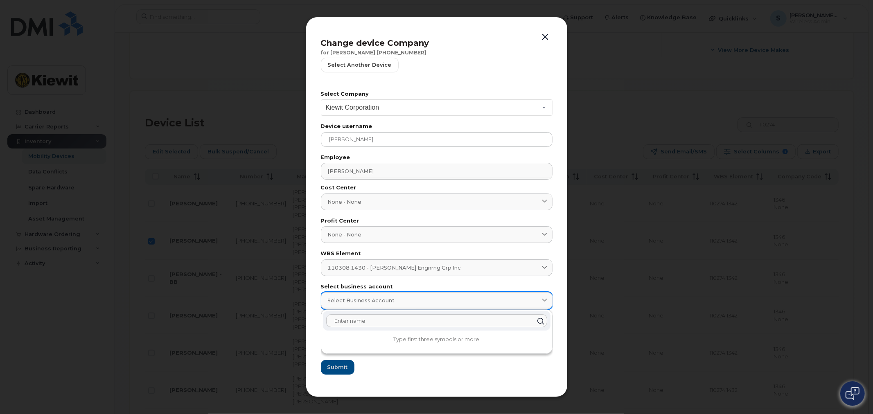
click at [343, 303] on span "Select business account" at bounding box center [361, 301] width 67 height 8
click at [347, 319] on input "text" at bounding box center [436, 321] width 221 height 13
paste input "1242"
type input "1"
type input "n"
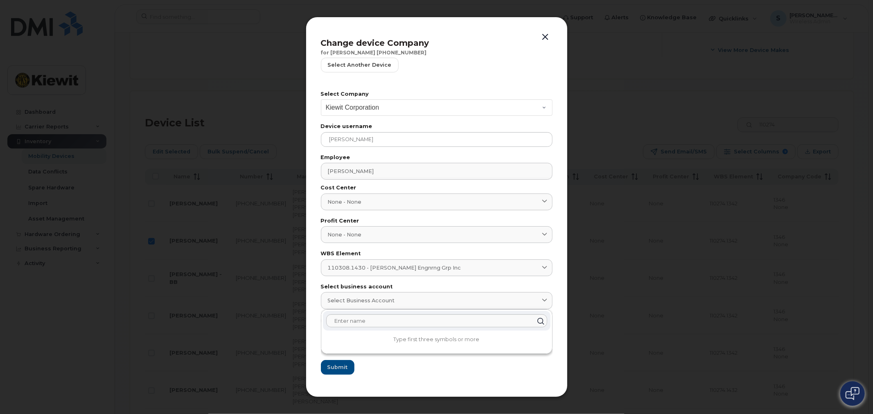
click at [553, 286] on div "Change device Company for GABRIELA SALAZAR 337-244-4449 Select another device S…" at bounding box center [437, 207] width 262 height 381
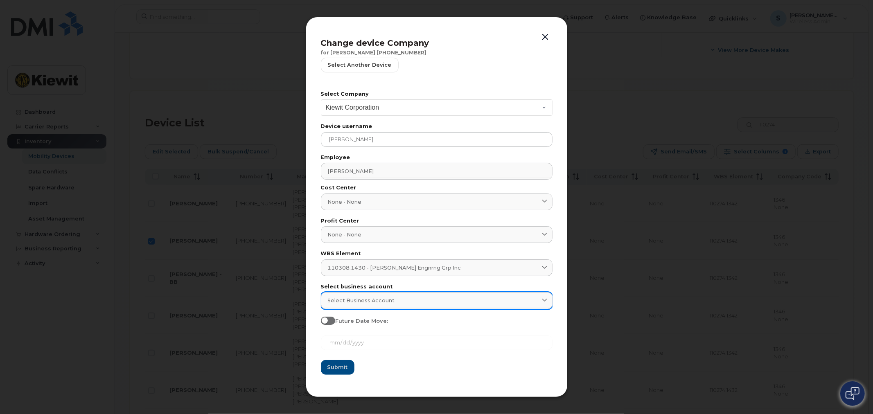
click at [390, 300] on span "Select business account" at bounding box center [361, 301] width 67 height 8
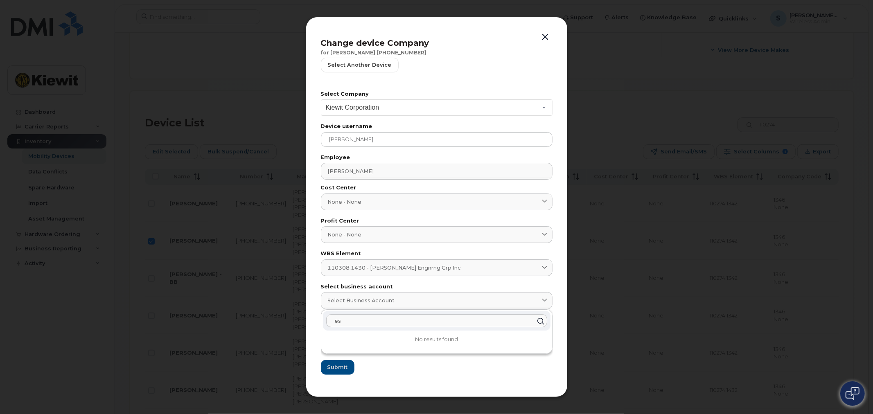
type input "e"
type input "1"
click at [402, 370] on form "Select Company Kiewit Corporation Device username GABRIELA SALAZAR Employee Gab…" at bounding box center [437, 233] width 232 height 284
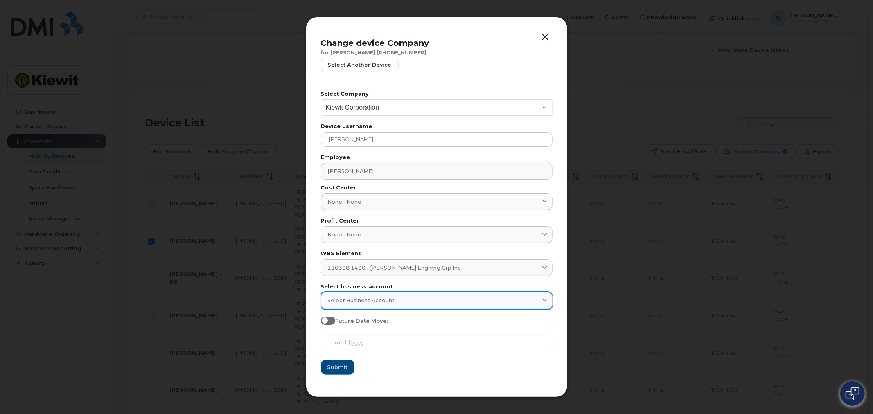
click at [387, 295] on link "Select business account" at bounding box center [437, 300] width 232 height 17
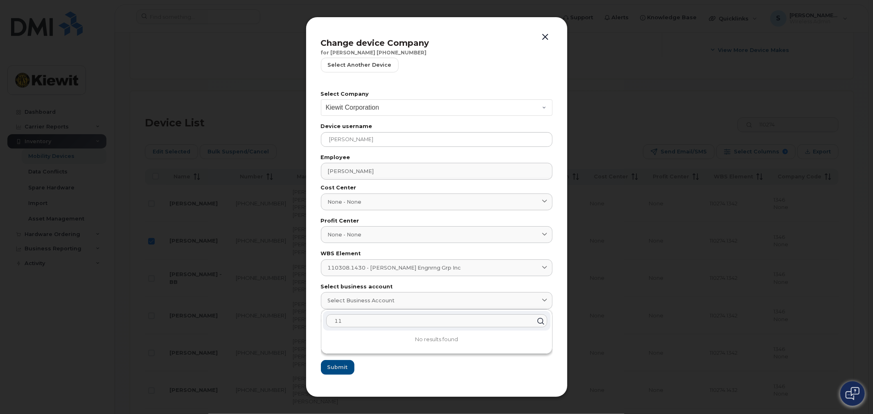
type input "1"
click at [540, 318] on icon at bounding box center [541, 321] width 12 height 12
click at [539, 323] on icon at bounding box center [541, 321] width 12 height 12
drag, startPoint x: 539, startPoint y: 323, endPoint x: 460, endPoint y: 345, distance: 82.3
click at [539, 324] on icon at bounding box center [541, 321] width 12 height 12
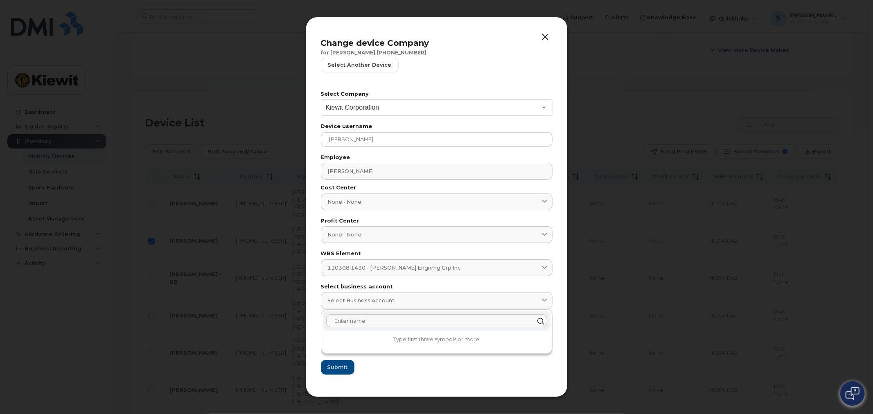
click at [442, 341] on p "Type first three symbols or more" at bounding box center [437, 339] width 228 height 7
click at [440, 320] on input "text" at bounding box center [436, 321] width 221 height 13
type input "1"
click at [426, 366] on form "Select Company Kiewit Corporation Device username GABRIELA SALAZAR Employee Gab…" at bounding box center [437, 233] width 232 height 284
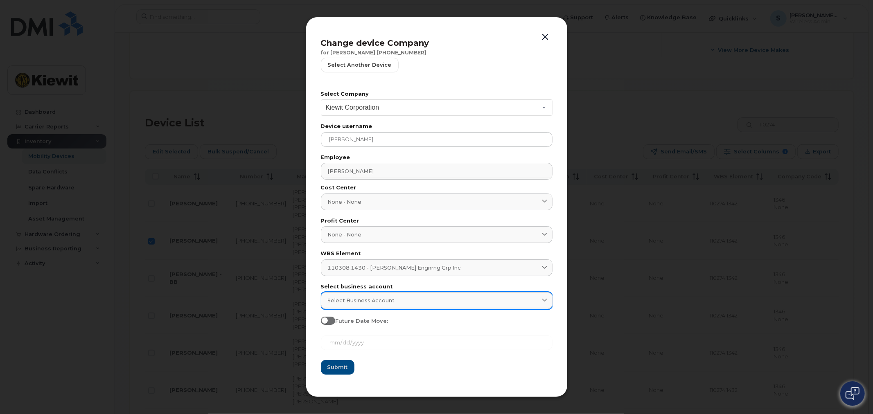
click at [358, 304] on span "Select business account" at bounding box center [361, 301] width 67 height 8
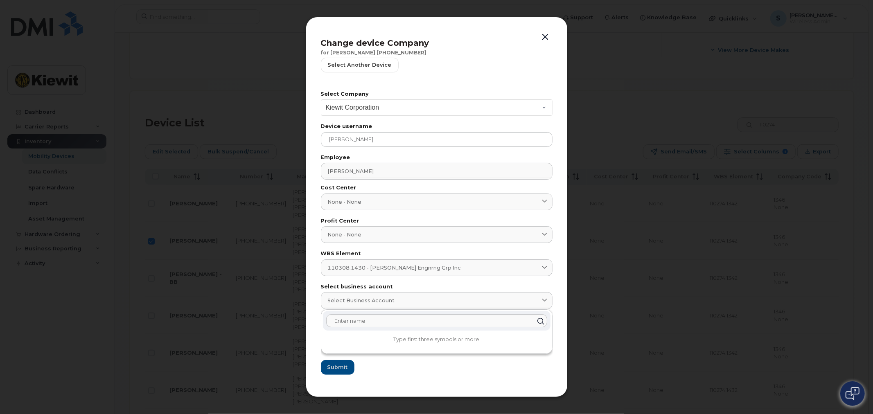
click at [560, 239] on div "Change device Company for GABRIELA SALAZAR 337-244-4449 Select another device S…" at bounding box center [437, 207] width 262 height 381
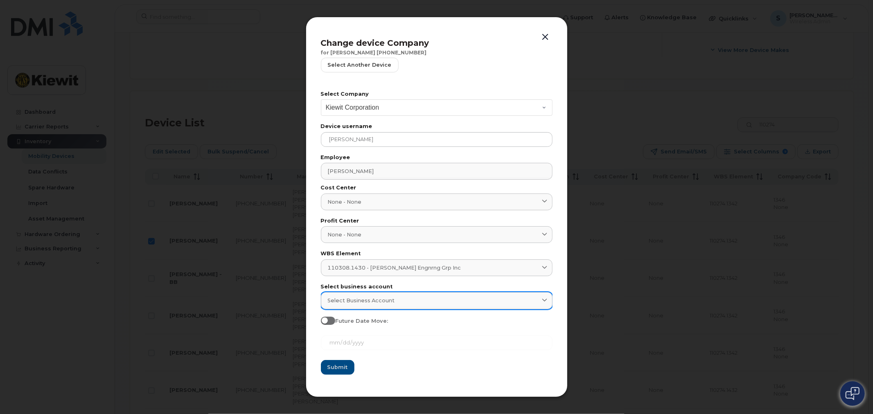
click at [353, 306] on link "Select business account" at bounding box center [437, 300] width 232 height 17
type input "1"
type input "g"
type input "s"
type input "m"
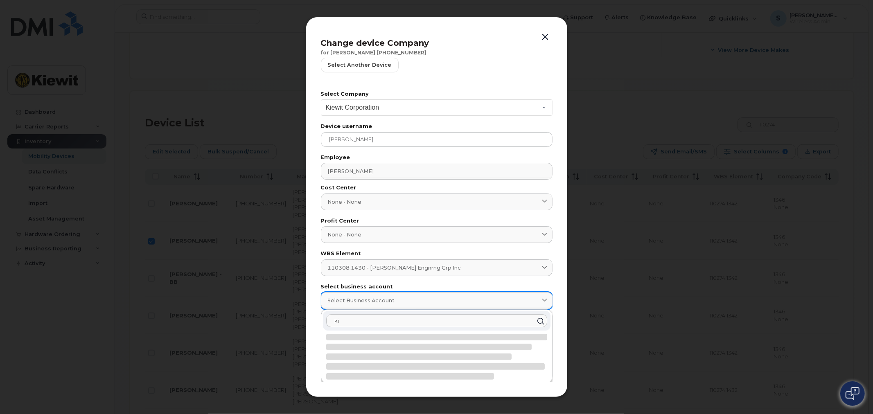
type input "k"
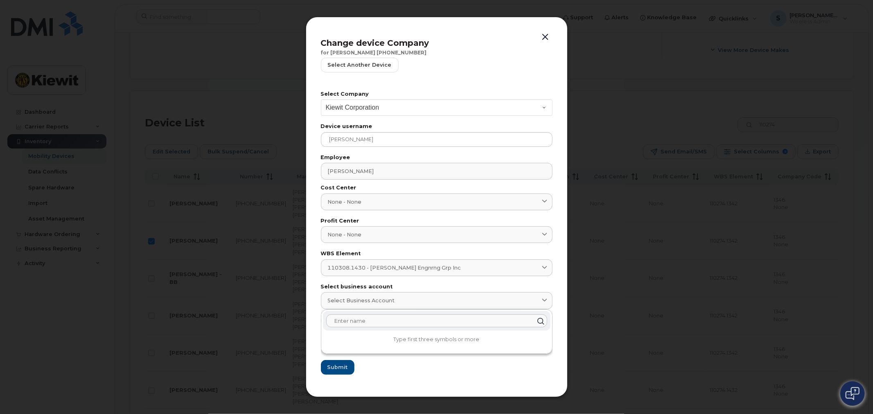
click at [543, 38] on button "button" at bounding box center [545, 37] width 12 height 11
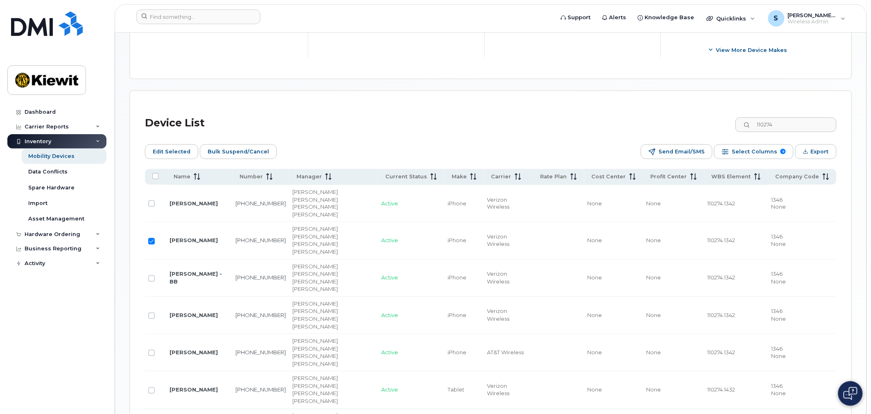
click at [723, 222] on td "110274.1342" at bounding box center [736, 240] width 64 height 37
click at [728, 153] on div "Select Columns 9" at bounding box center [725, 152] width 7 height 7
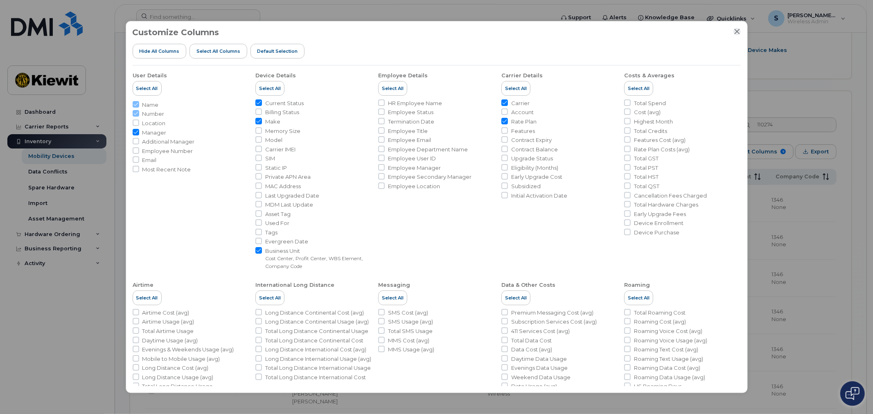
click at [738, 31] on icon "Close" at bounding box center [737, 31] width 7 height 7
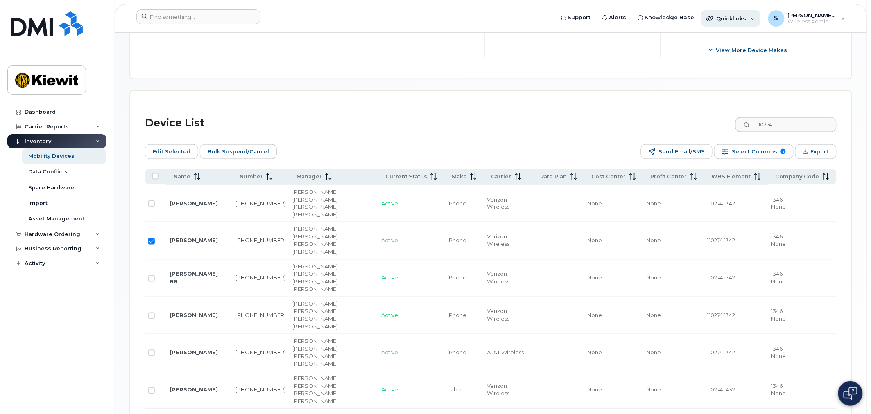
click at [760, 16] on div "Quicklinks" at bounding box center [731, 18] width 60 height 16
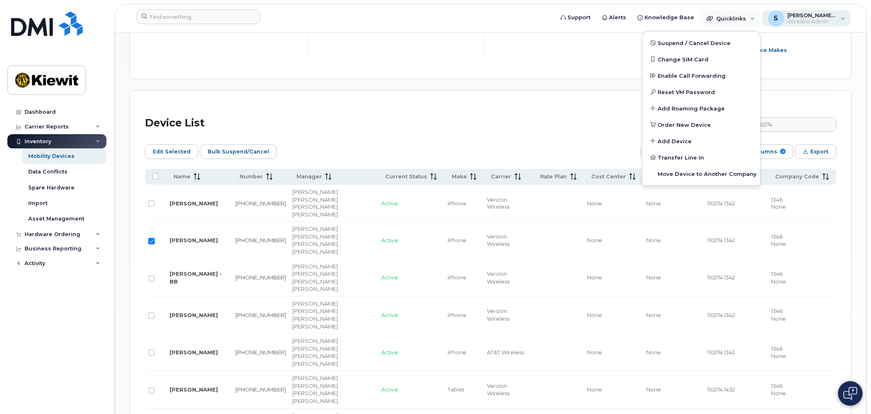
click at [828, 19] on span "Wireless Admin" at bounding box center [812, 21] width 49 height 7
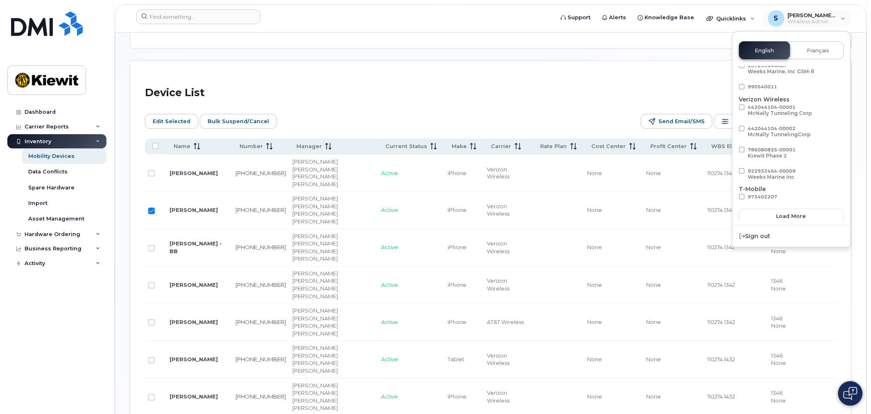
scroll to position [397, 0]
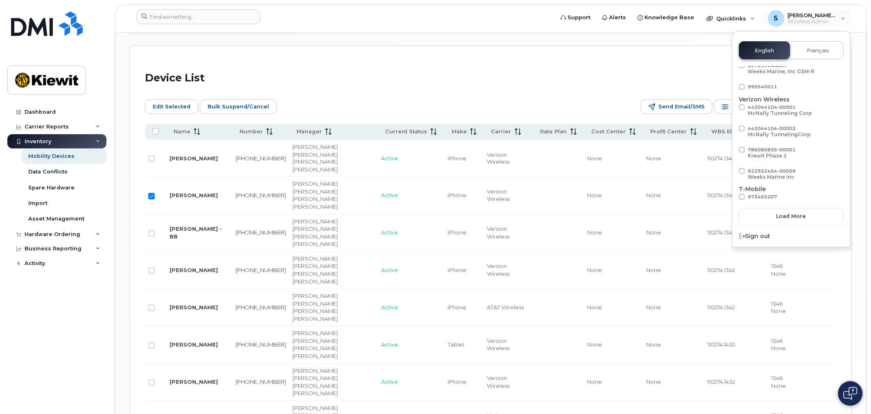
click at [550, 68] on div "Device List 110274" at bounding box center [490, 80] width 691 height 25
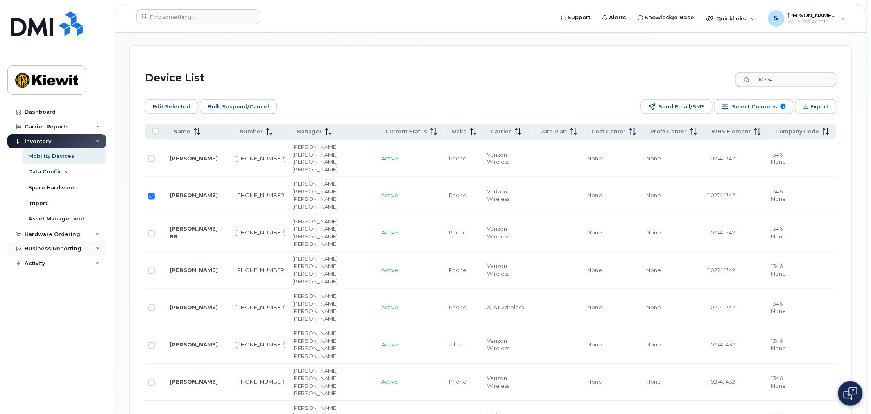
click at [69, 250] on div "Business Reporting" at bounding box center [53, 249] width 57 height 7
click at [56, 312] on div "Service Ticket Reporting" at bounding box center [63, 310] width 71 height 7
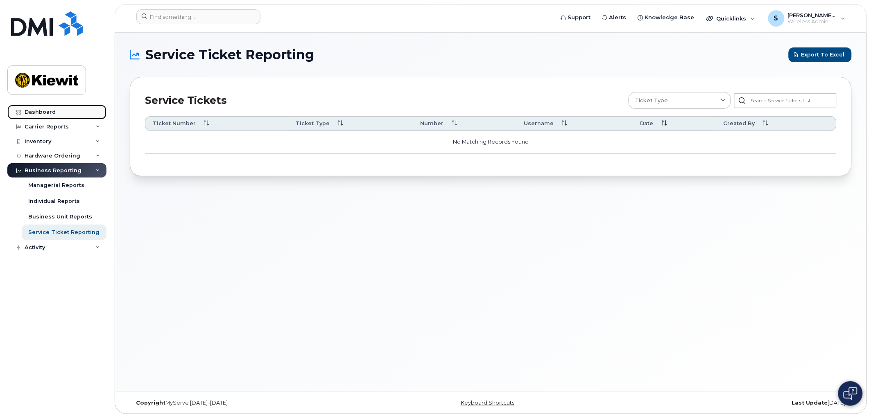
click at [47, 117] on link "Dashboard" at bounding box center [56, 112] width 99 height 15
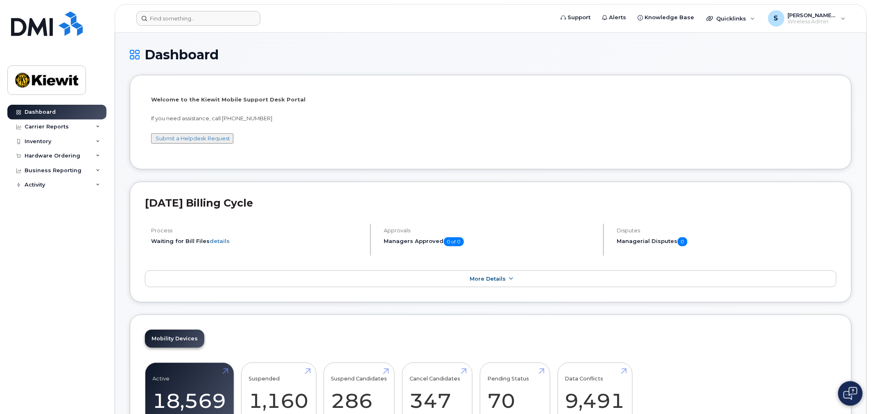
click at [353, 23] on form at bounding box center [342, 18] width 412 height 15
click at [174, 16] on input at bounding box center [198, 18] width 124 height 15
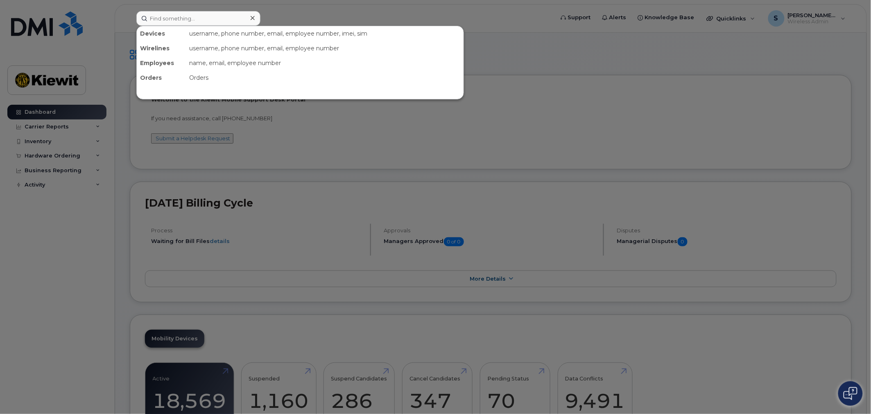
click at [96, 287] on div at bounding box center [435, 207] width 871 height 414
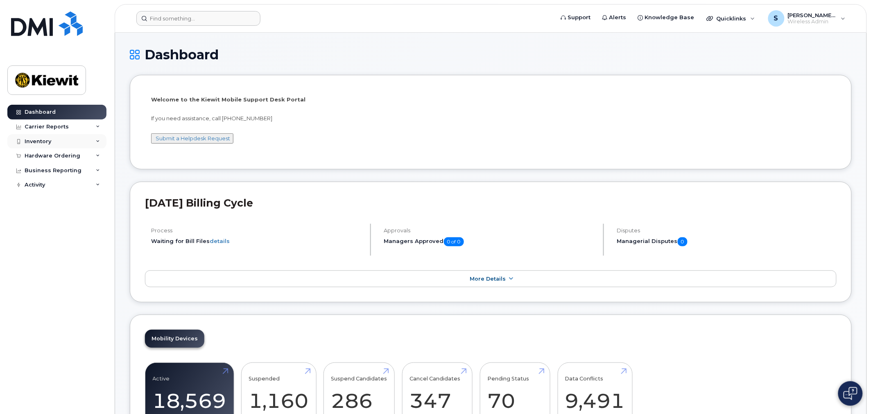
click at [29, 141] on div "Inventory" at bounding box center [38, 141] width 27 height 7
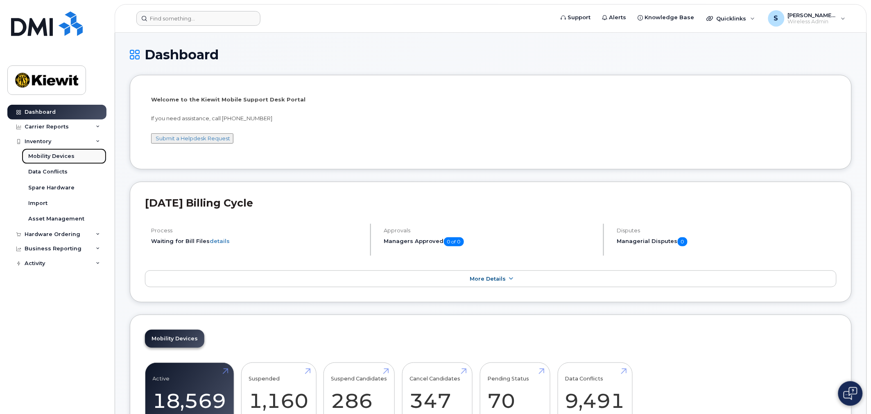
click at [51, 156] on div "Mobility Devices" at bounding box center [51, 156] width 46 height 7
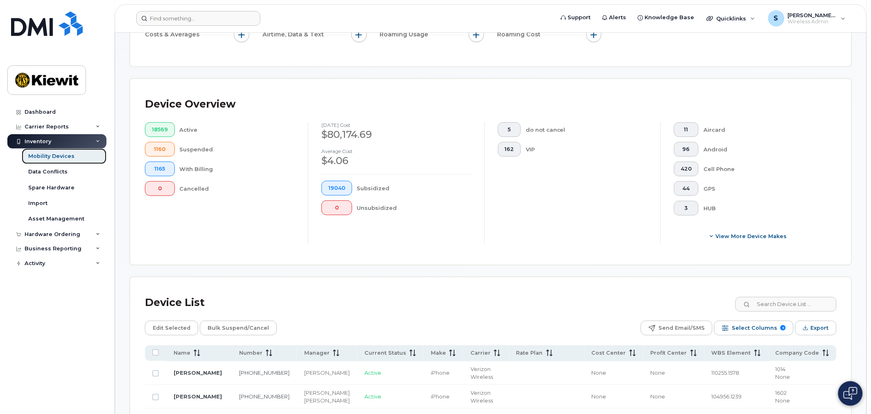
scroll to position [227, 0]
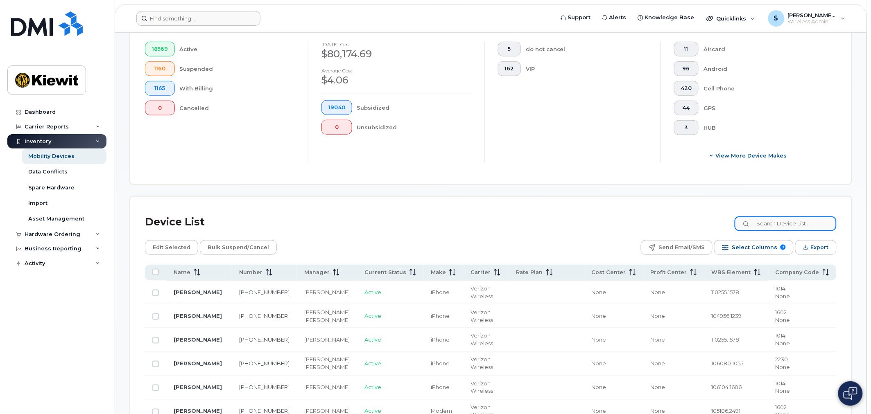
click at [763, 224] on input at bounding box center [785, 224] width 102 height 15
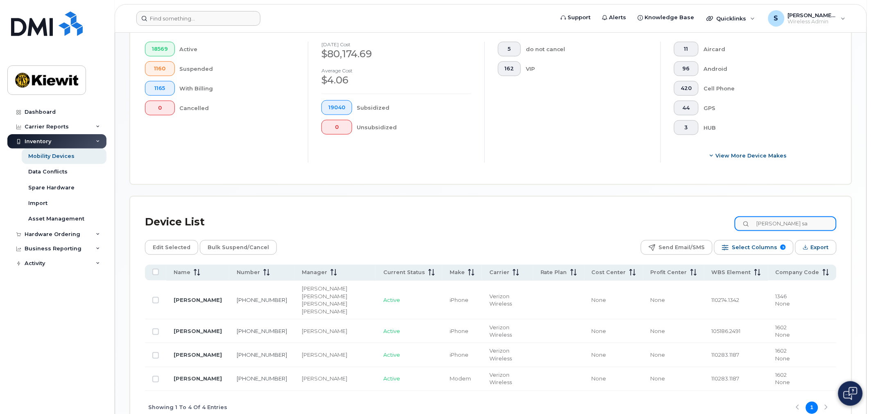
type input "gabriela sa"
drag, startPoint x: 291, startPoint y: 293, endPoint x: 245, endPoint y: 293, distance: 45.8
click at [245, 293] on td "337-244-4449" at bounding box center [261, 300] width 65 height 39
copy link "337-244-4449"
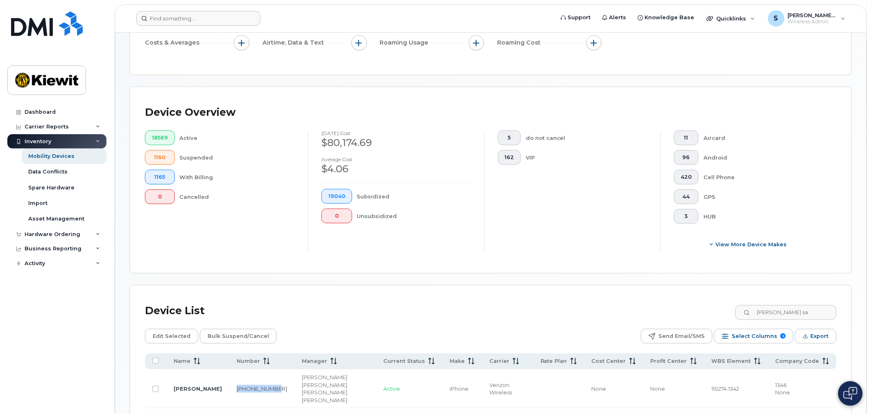
scroll to position [0, 0]
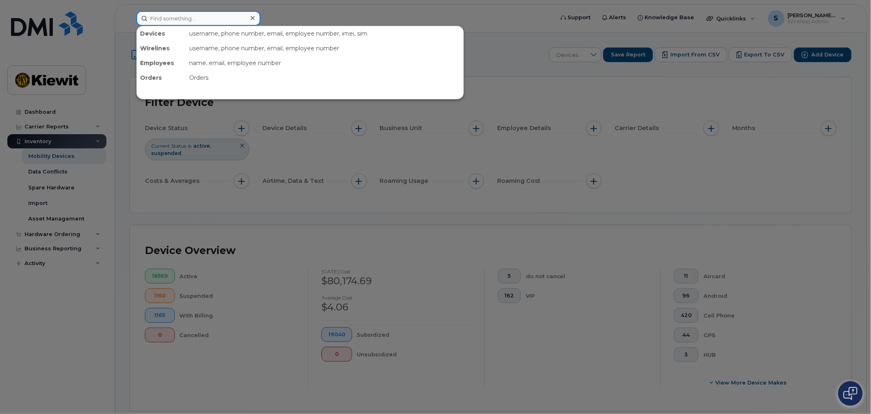
click at [171, 19] on input at bounding box center [198, 18] width 124 height 15
paste input "337-244-4449"
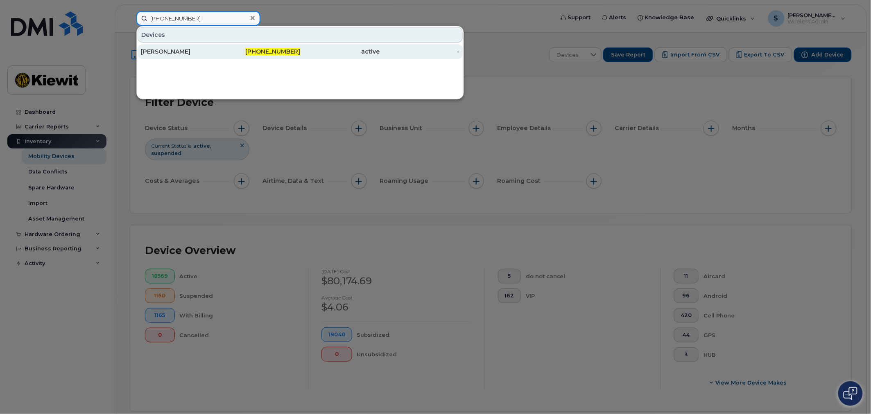
type input "337-244-4449"
click at [199, 54] on div "[PERSON_NAME]" at bounding box center [181, 51] width 80 height 8
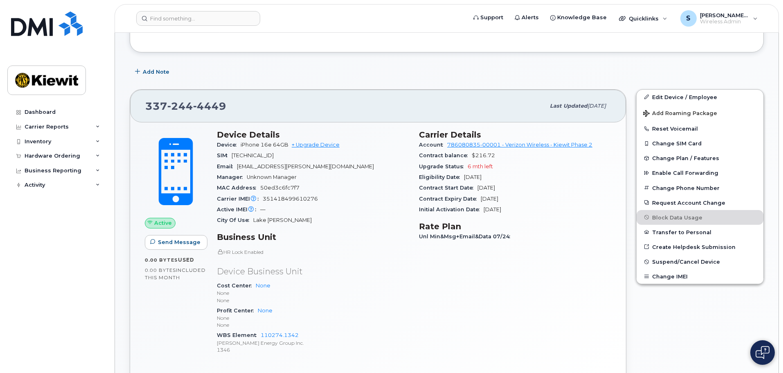
scroll to position [205, 0]
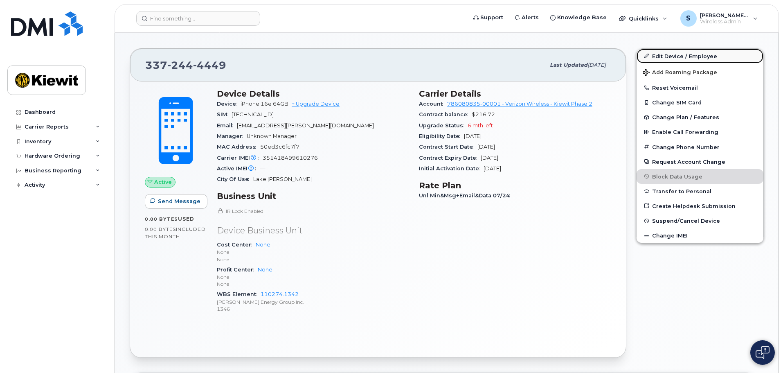
click at [691, 56] on link "Edit Device / Employee" at bounding box center [700, 56] width 127 height 15
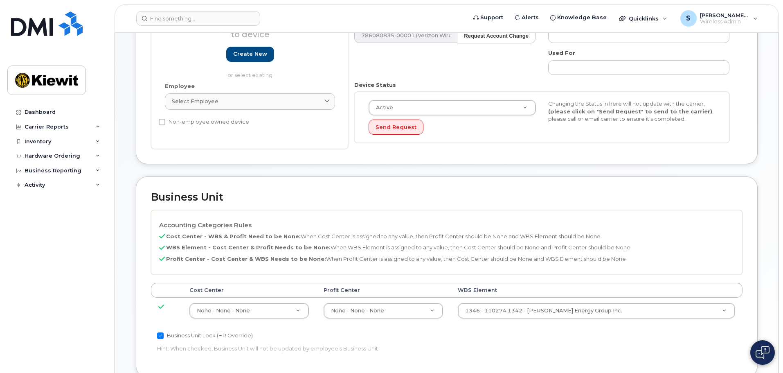
scroll to position [205, 0]
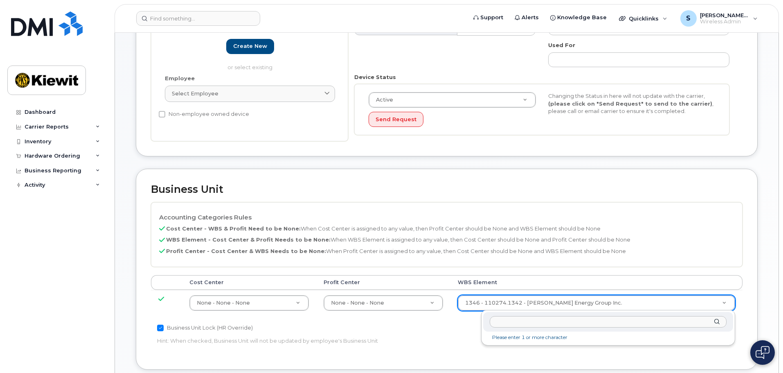
click at [519, 321] on input "text" at bounding box center [608, 322] width 237 height 12
click at [543, 322] on input "text" at bounding box center [608, 322] width 237 height 12
paste input "110308.1430"
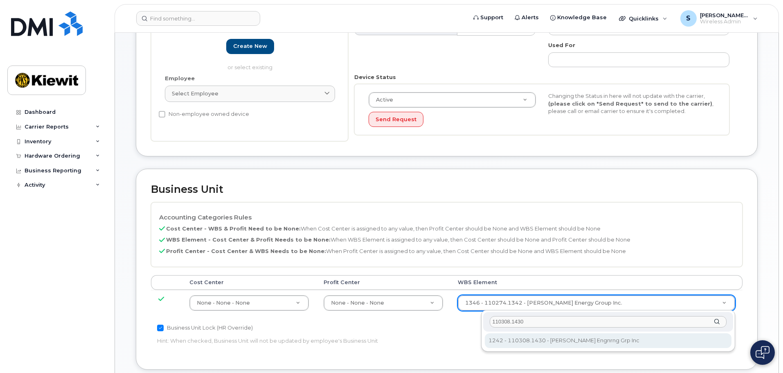
type input "110308.1430"
type input "33466155"
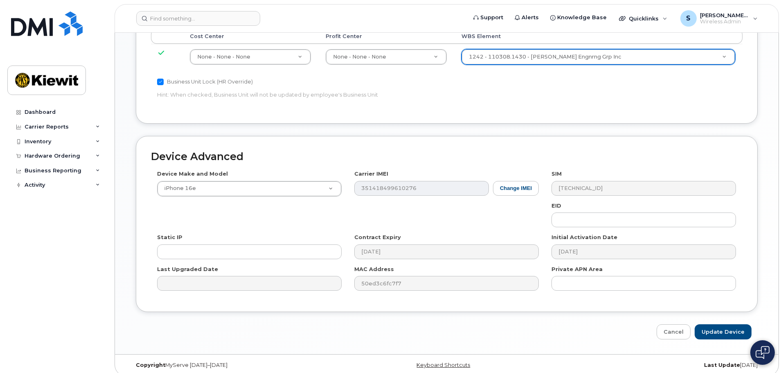
scroll to position [458, 0]
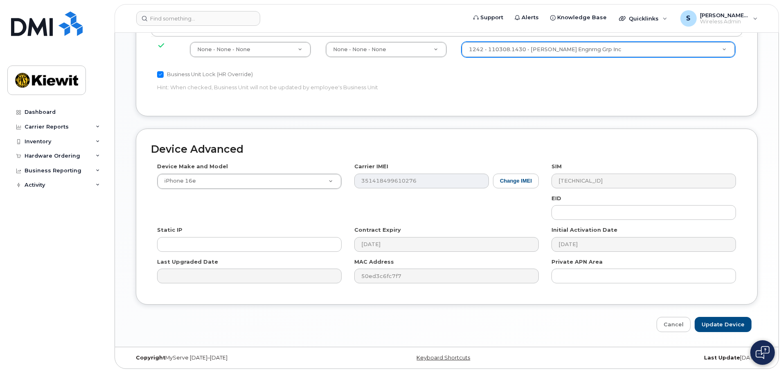
click at [298, 319] on div "Cancel Update Device" at bounding box center [447, 324] width 622 height 15
click at [721, 319] on input "Update Device" at bounding box center [723, 324] width 57 height 15
type input "Saving..."
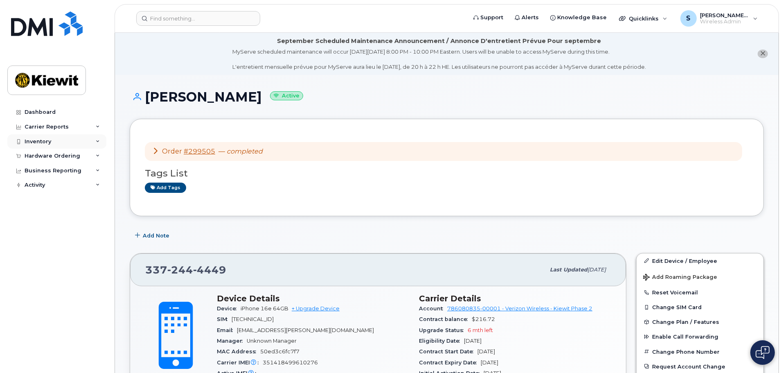
click at [47, 140] on div "Inventory" at bounding box center [38, 141] width 27 height 7
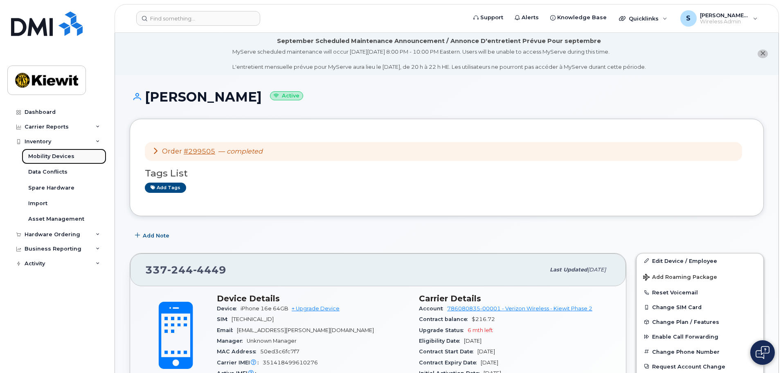
click at [53, 155] on div "Mobility Devices" at bounding box center [51, 156] width 46 height 7
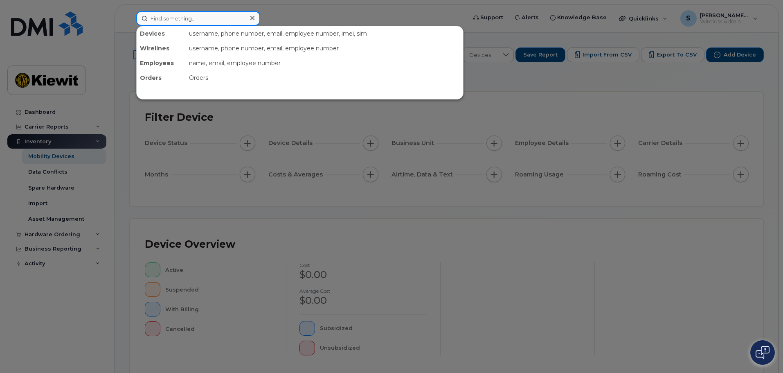
click at [194, 19] on input at bounding box center [198, 18] width 124 height 15
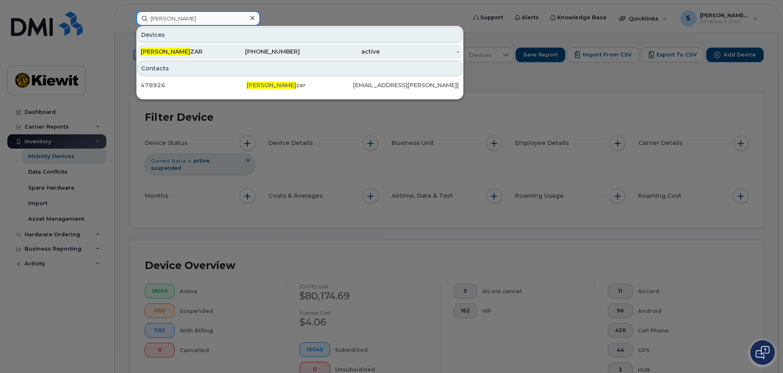
type input "gabriela sala"
click at [195, 51] on div "GABRIELA SALA ZAR" at bounding box center [181, 51] width 80 height 8
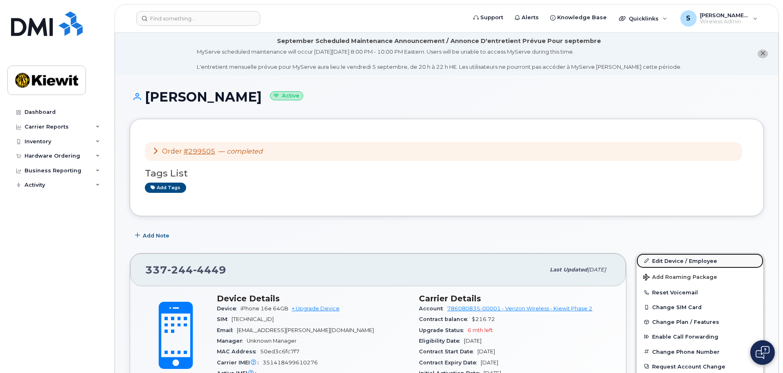
click at [669, 260] on link "Edit Device / Employee" at bounding box center [700, 260] width 127 height 15
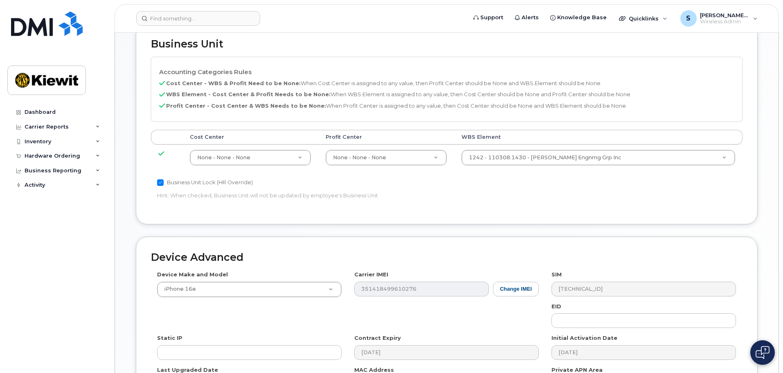
scroll to position [335, 0]
